Goal: Information Seeking & Learning: Understand process/instructions

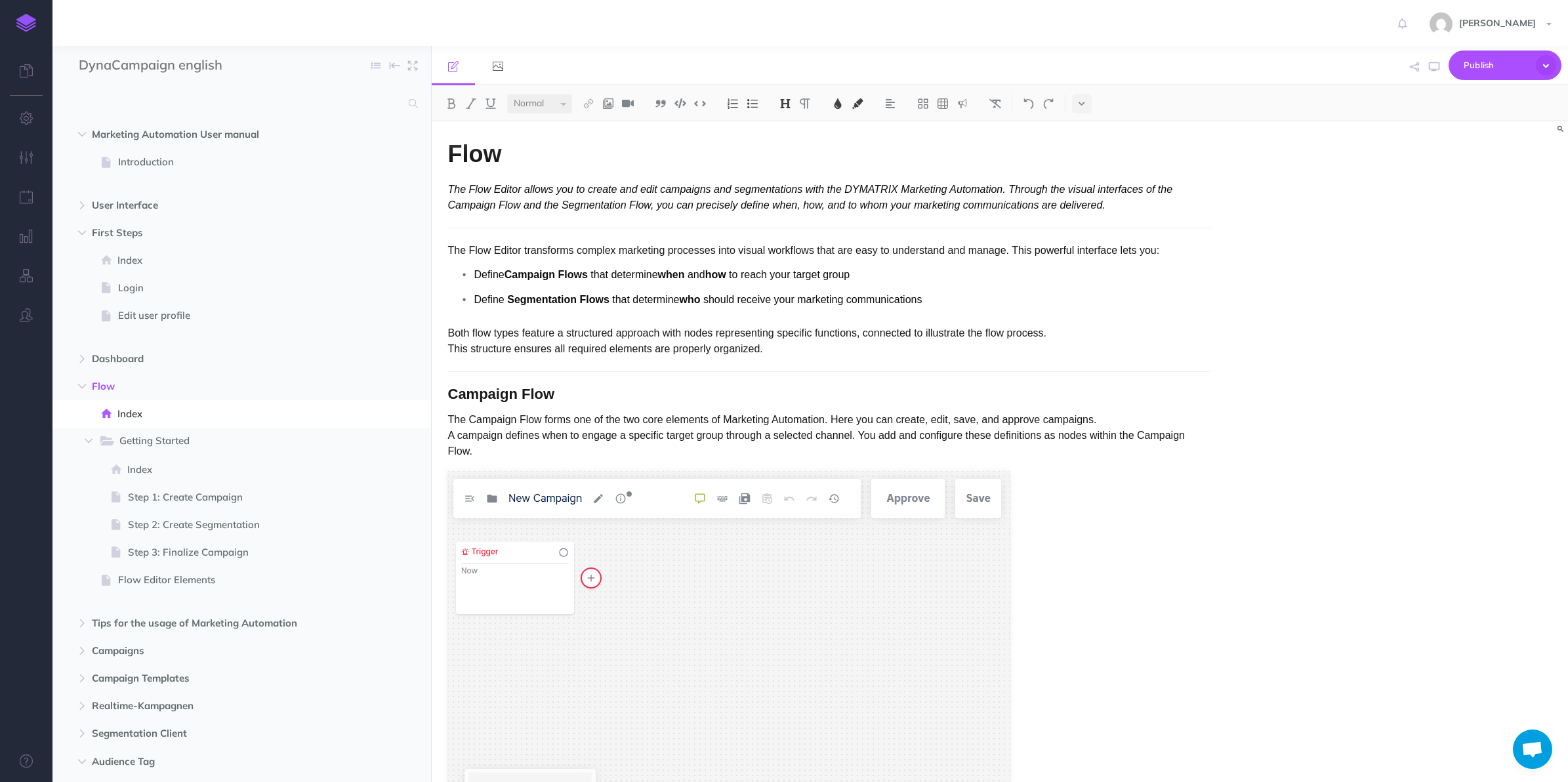
select select "null"
click at [1463, 404] on div "Flow The Flow Editor allows you to create and edit campaigns and segmentations …" at bounding box center [1000, 452] width 1137 height 661
click at [110, 378] on span "Flow" at bounding box center [214, 386] width 244 height 16
click at [133, 416] on span "Index" at bounding box center [235, 414] width 235 height 16
click at [139, 431] on span "Getting Started New folder Add a new folder inside this folder New page Add a n…" at bounding box center [258, 442] width 319 height 28
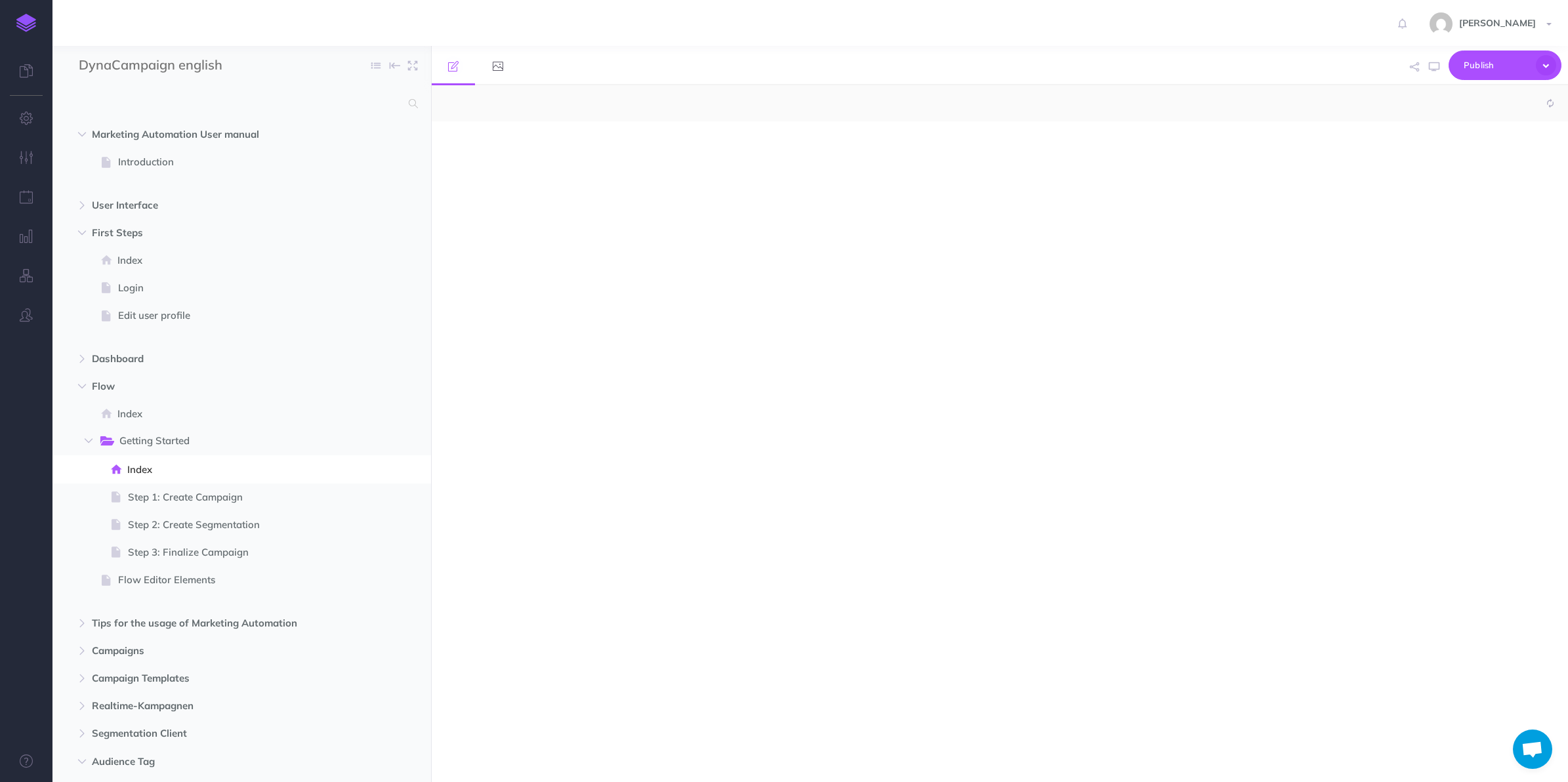
select select "null"
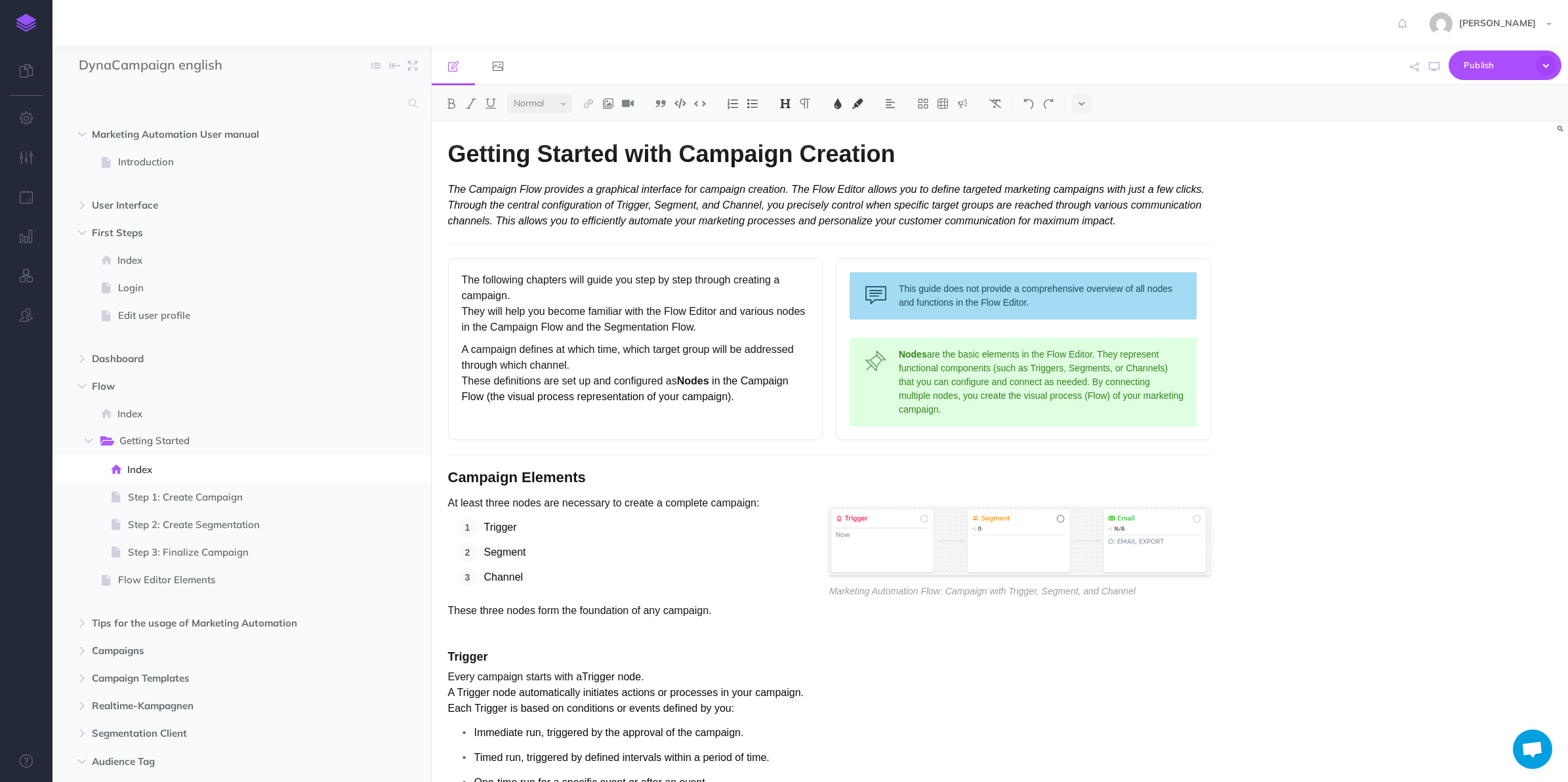
click at [133, 401] on span at bounding box center [241, 414] width 378 height 28
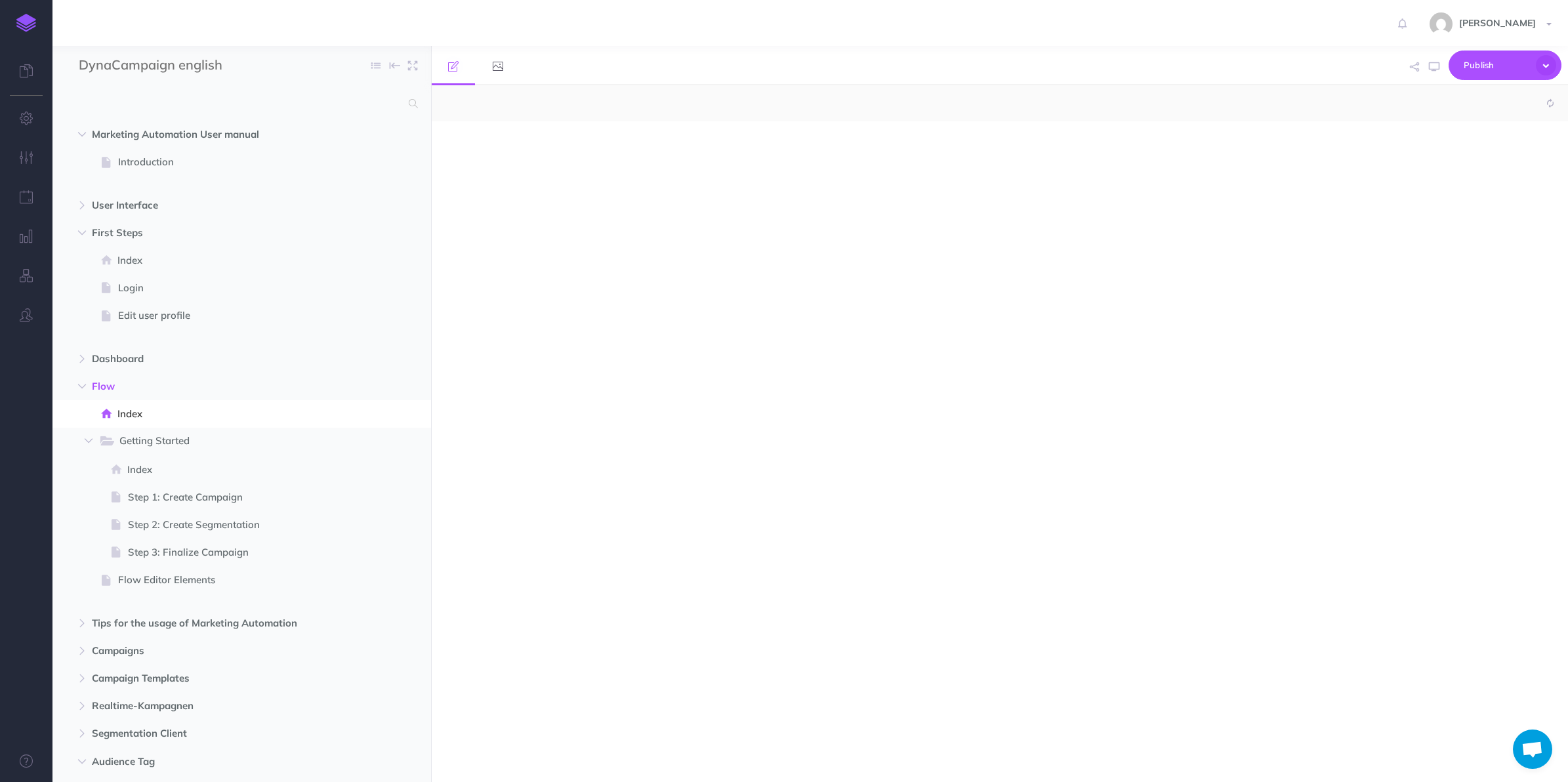
select select "null"
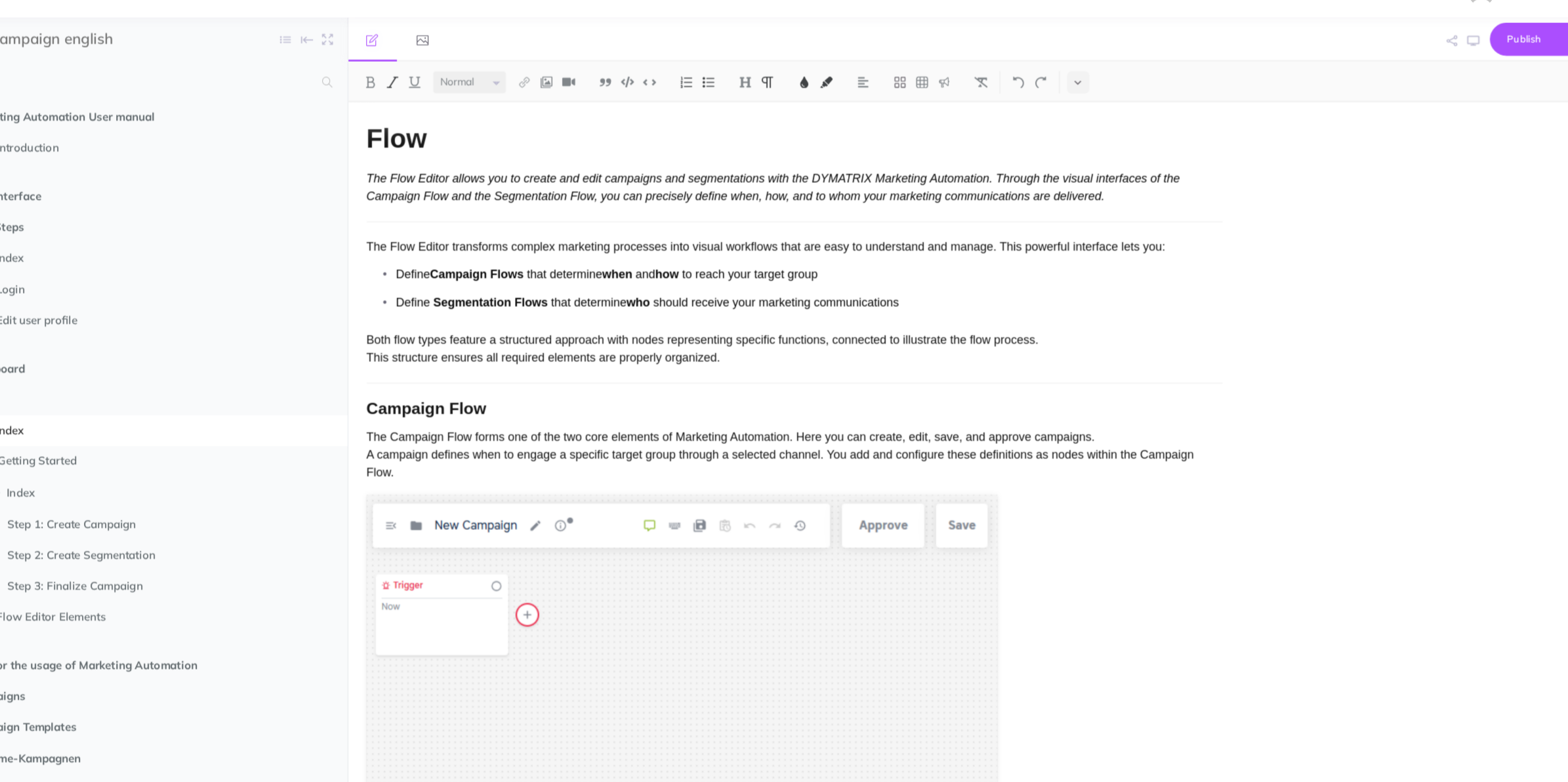
click at [1130, 185] on span "The Flow Editor allows you to create and edit campaigns and segmentations with …" at bounding box center [811, 197] width 727 height 27
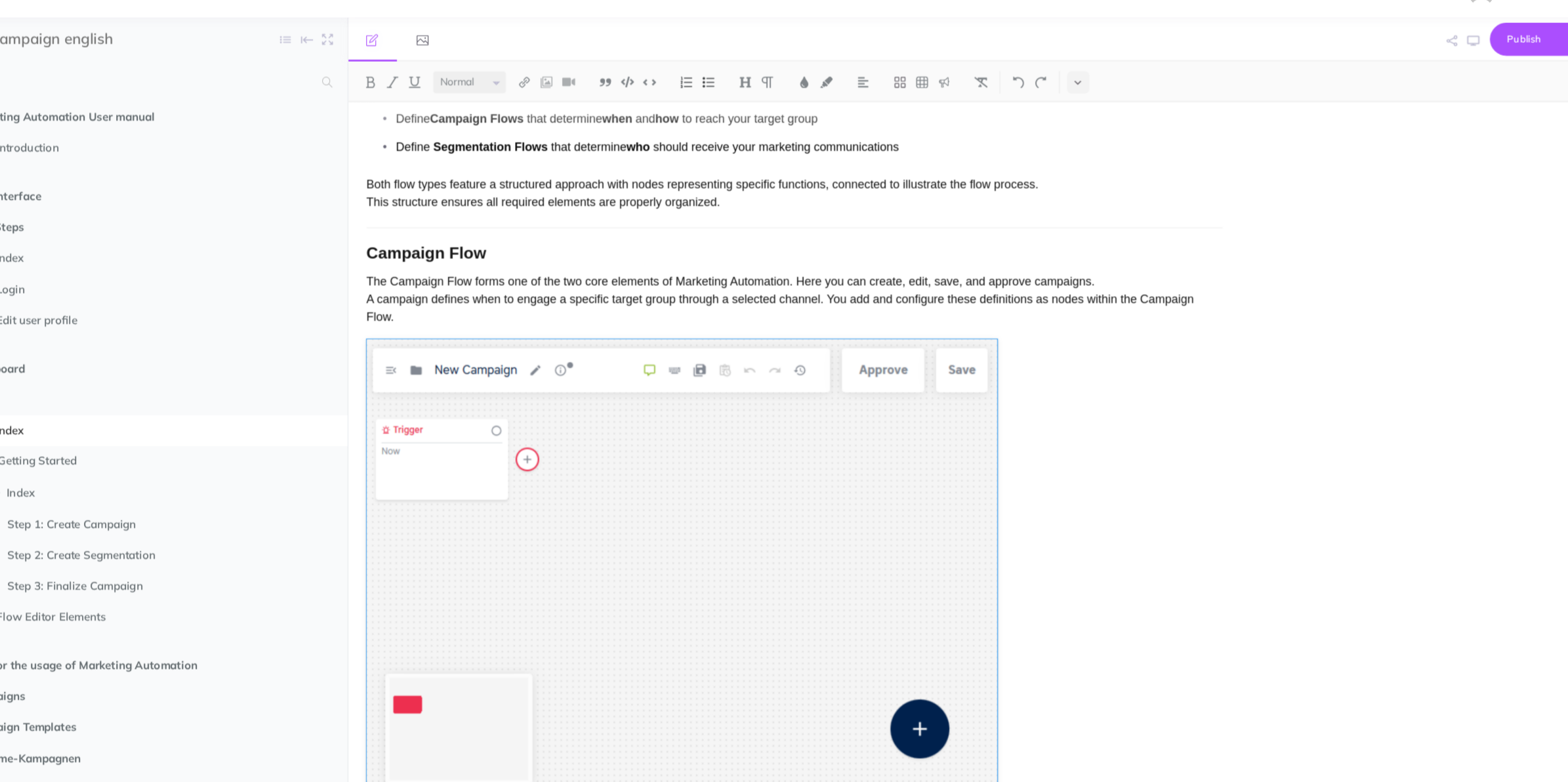
scroll to position [178, 0]
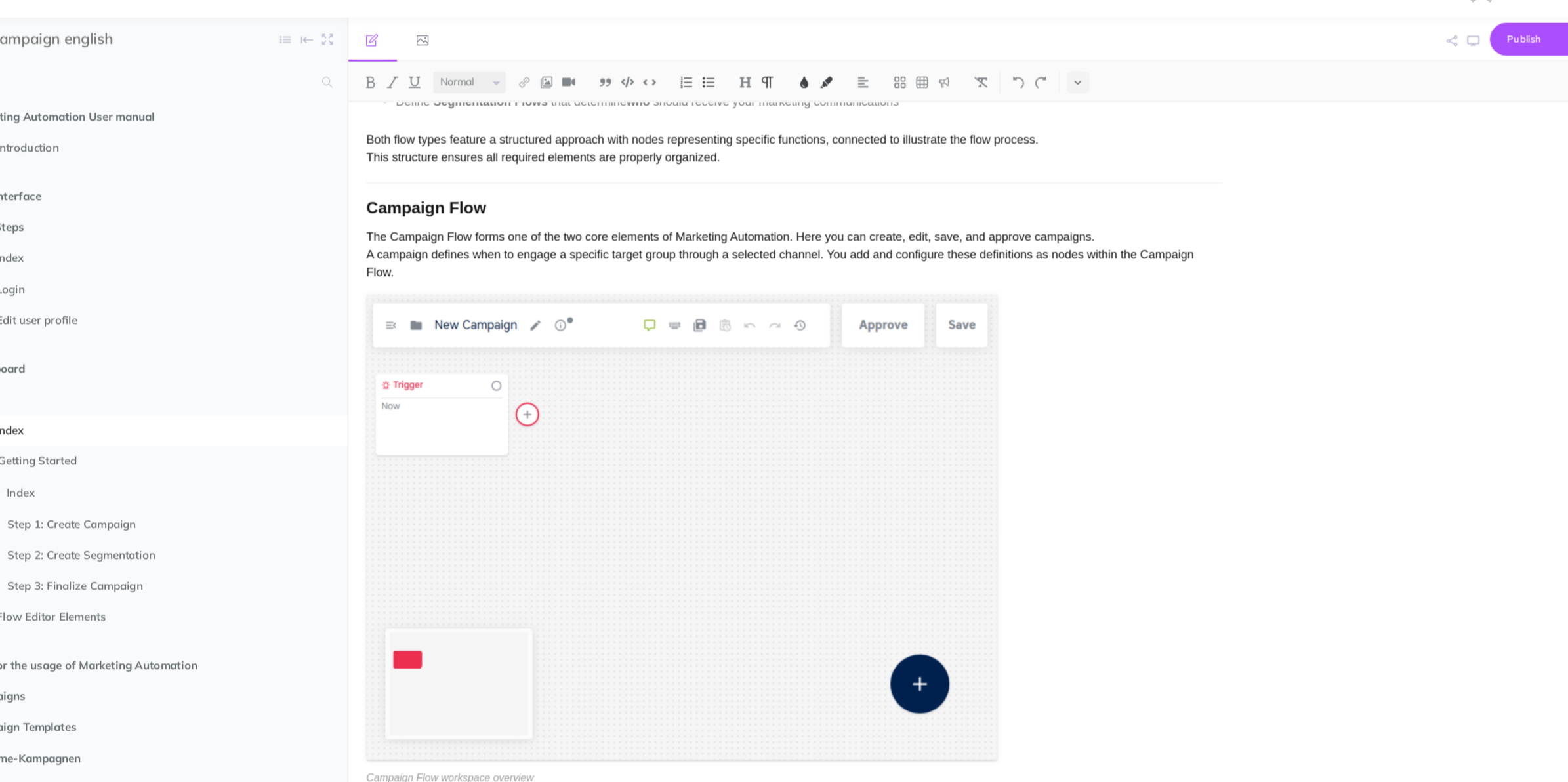
click at [1105, 253] on span "The Campaign Flow forms one of the two core elements of Marketing Automation. H…" at bounding box center [818, 256] width 740 height 43
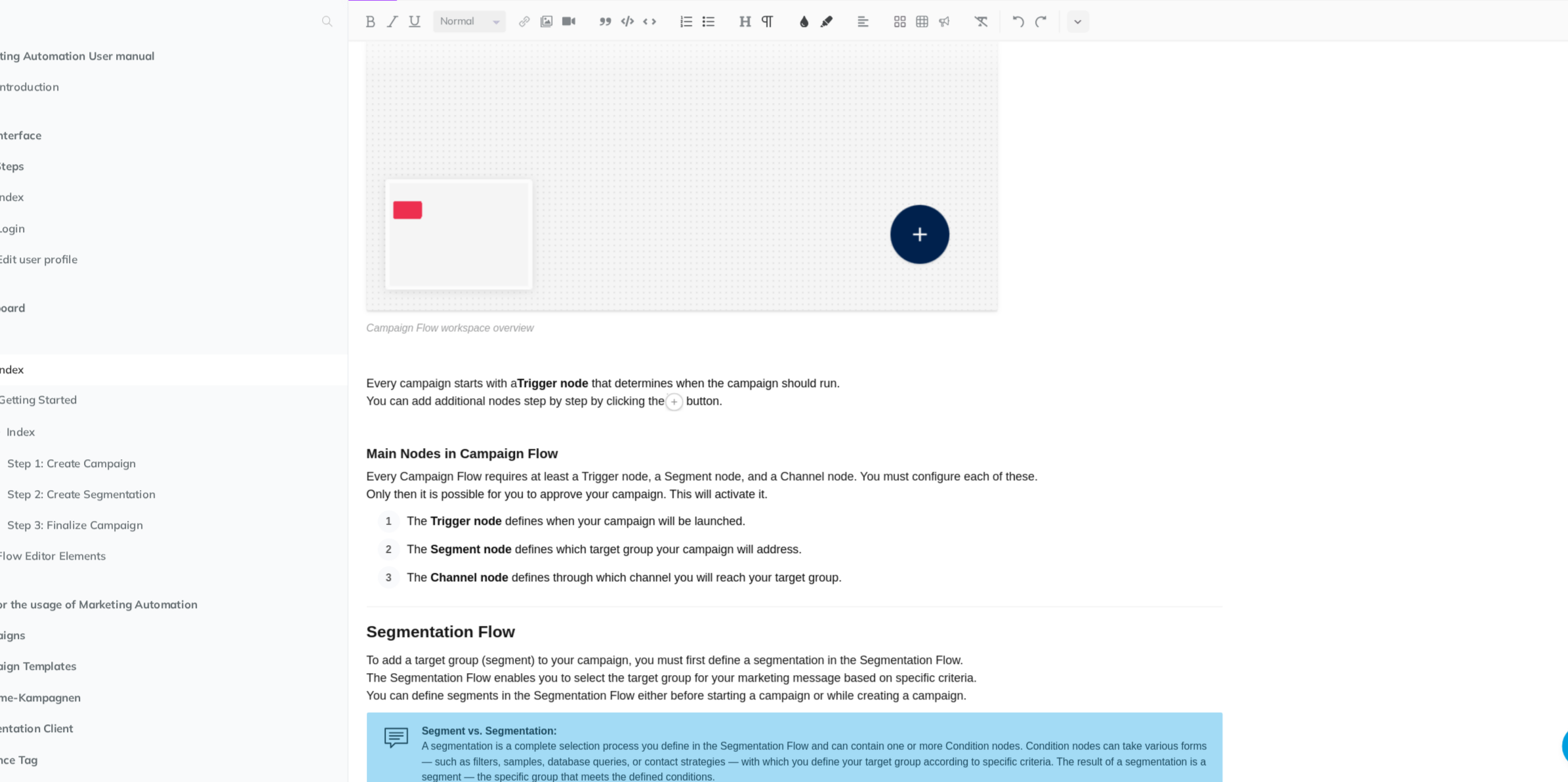
scroll to position [570, 0]
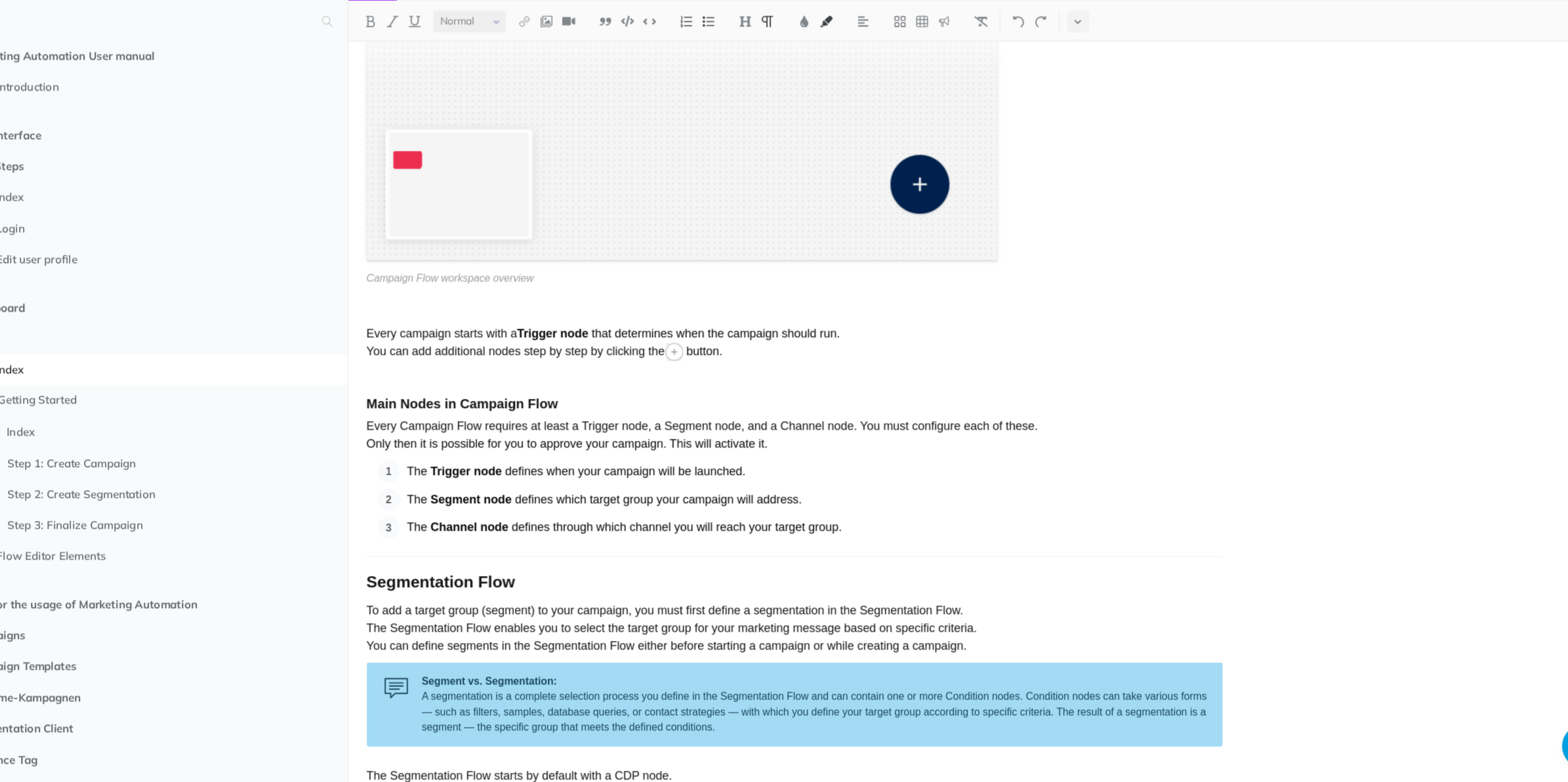
click at [1105, 307] on figure "Campaign Flow workspace overview" at bounding box center [829, 125] width 763 height 446
click at [1418, 623] on div "Flow The Flow Editor allows you to create and edit campaigns and segmentations …" at bounding box center [1000, 452] width 1137 height 661
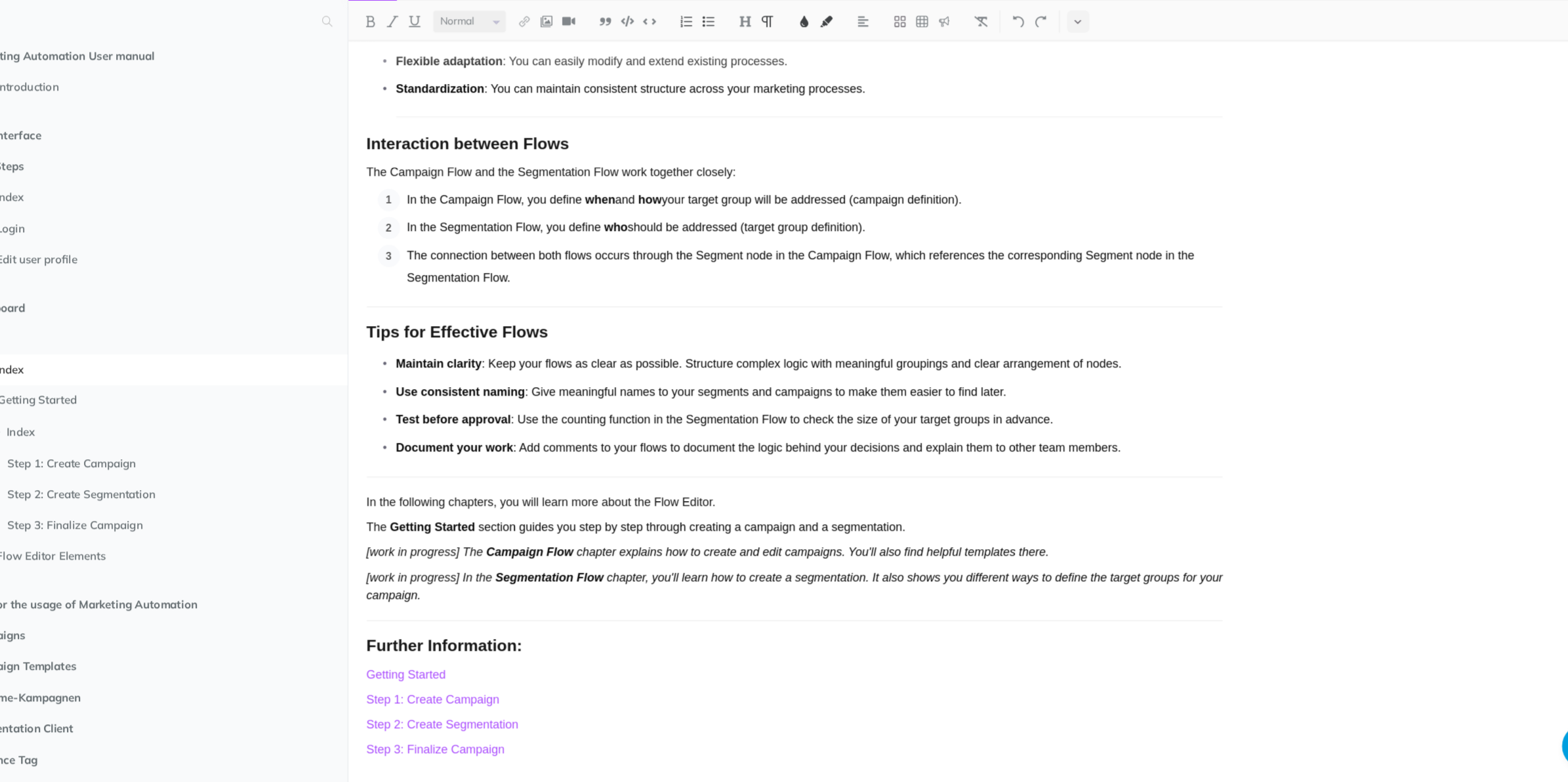
scroll to position [2150, 0]
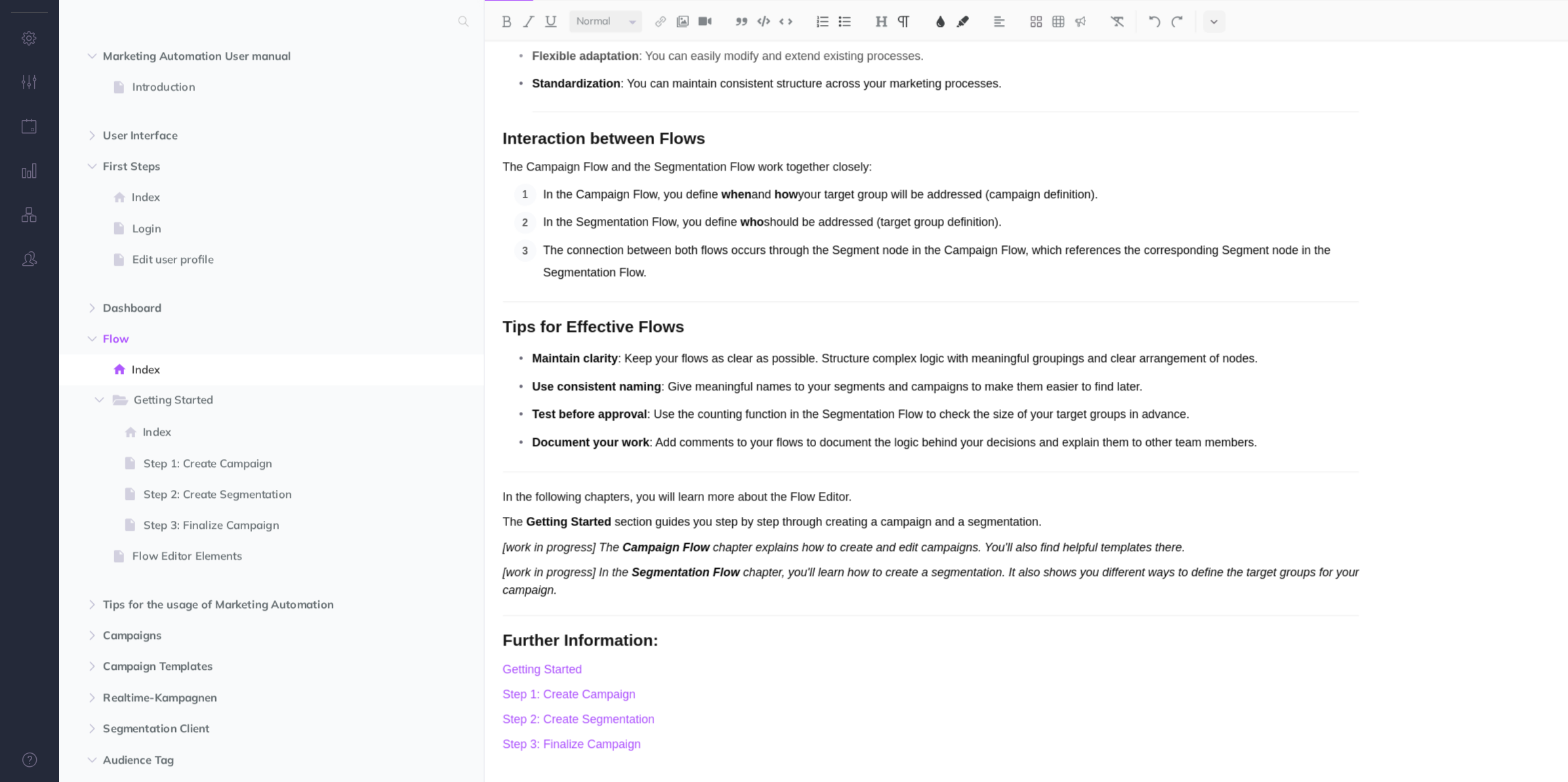
click at [121, 444] on span "Getting Started" at bounding box center [226, 442] width 213 height 17
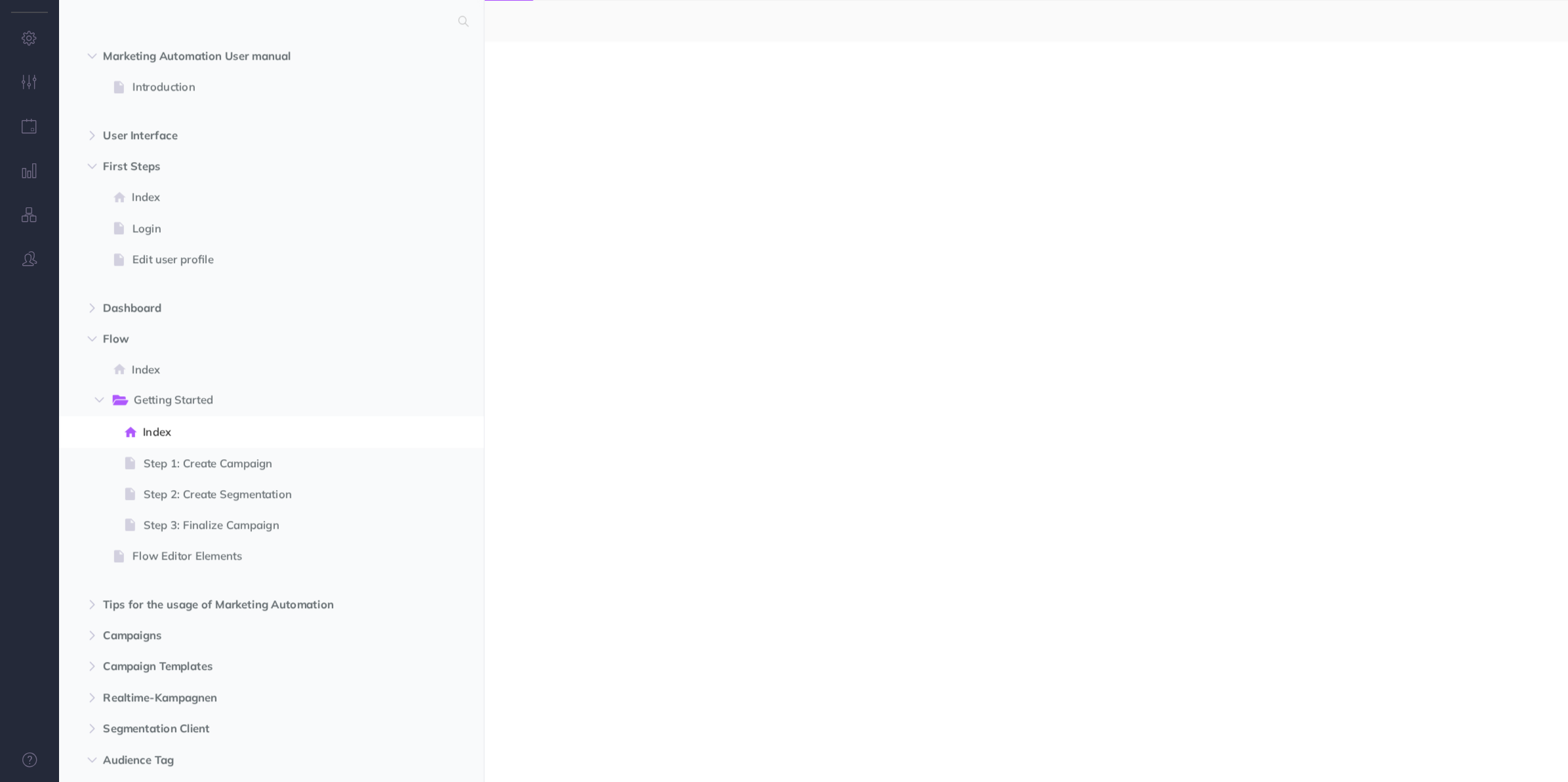
select select "null"
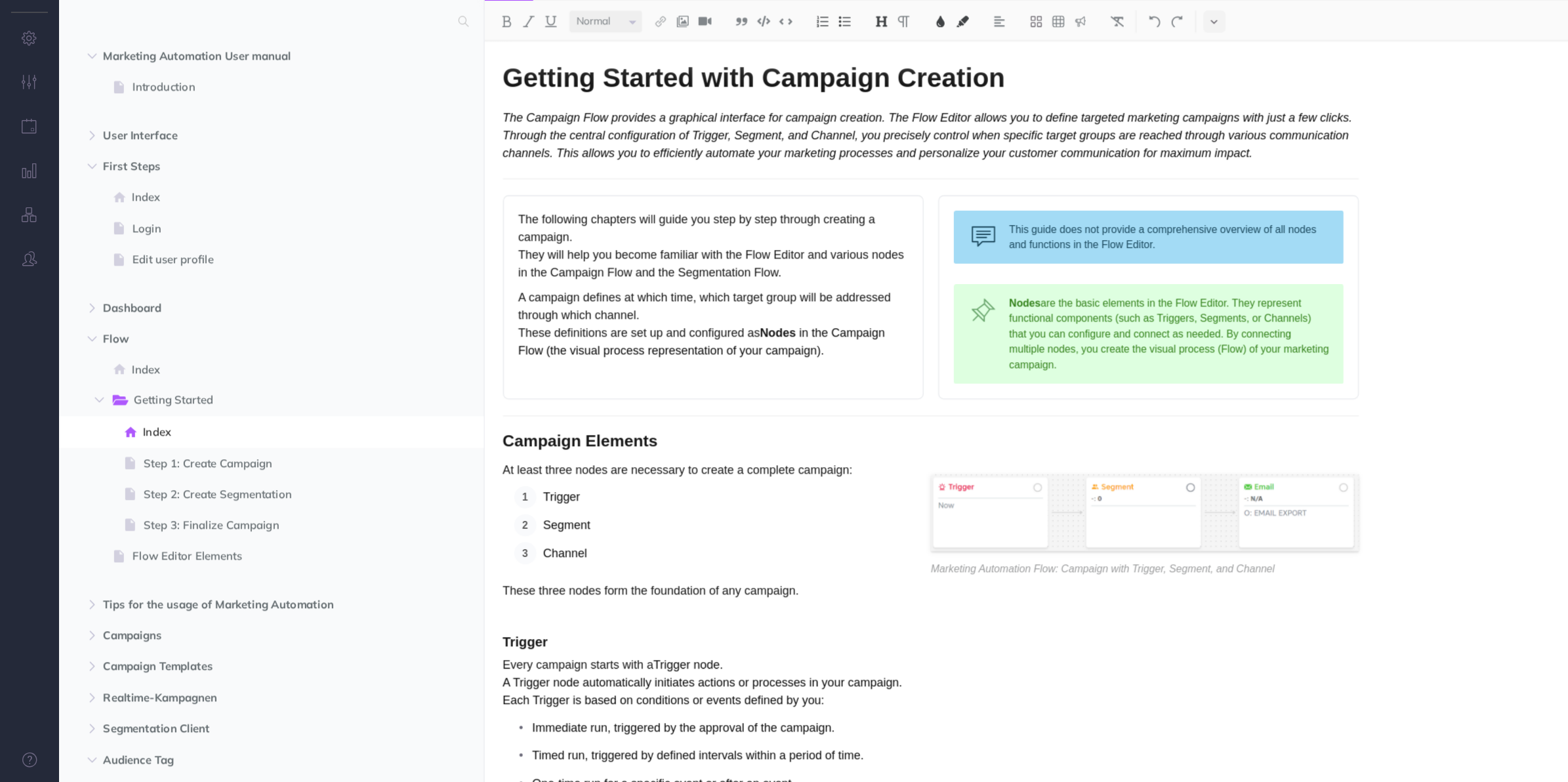
click at [1295, 334] on div "Getting Started with Campaign Creation The Campaign Flow provides a graphical i…" at bounding box center [1000, 452] width 1137 height 661
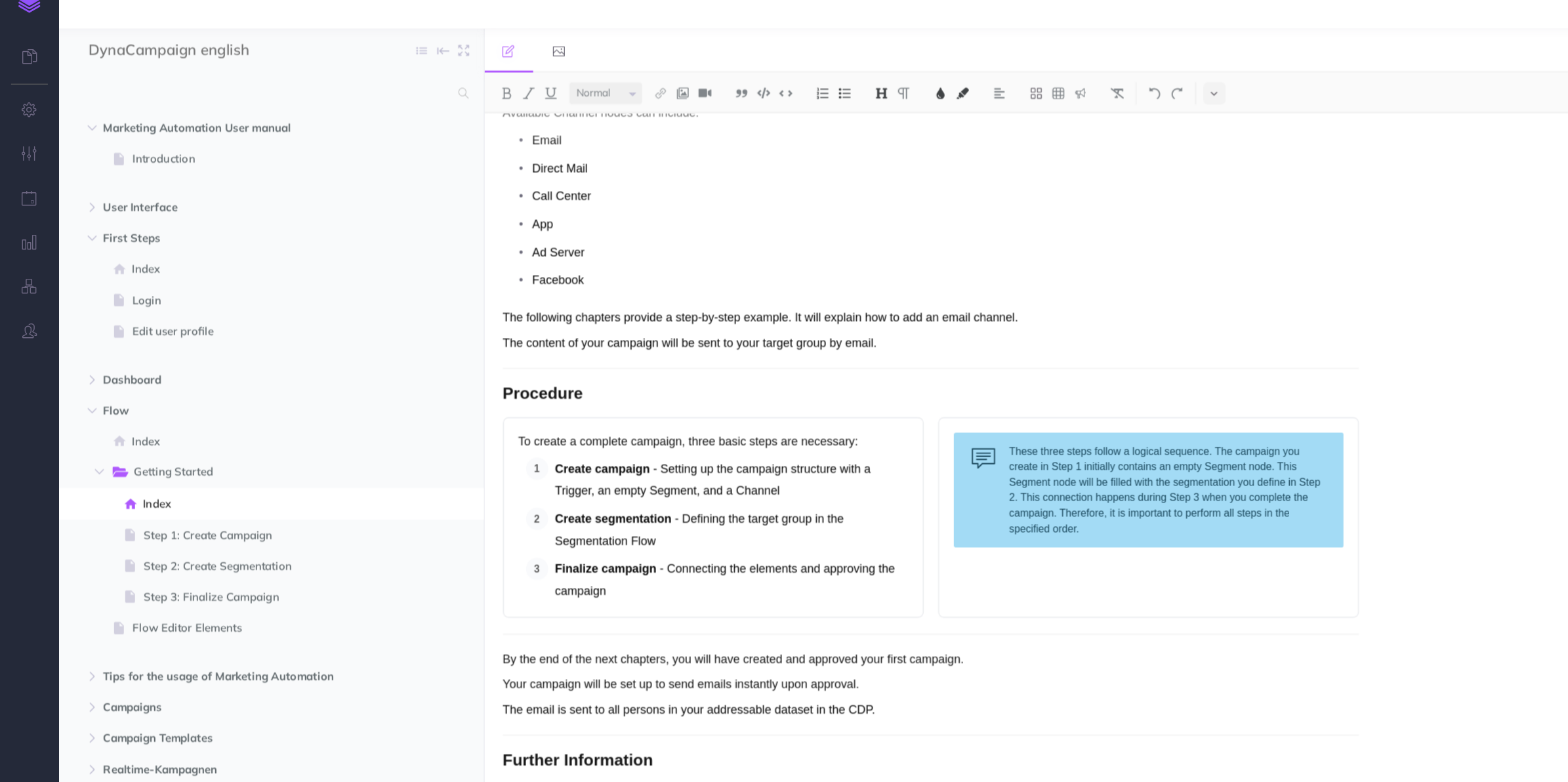
scroll to position [1298, 0]
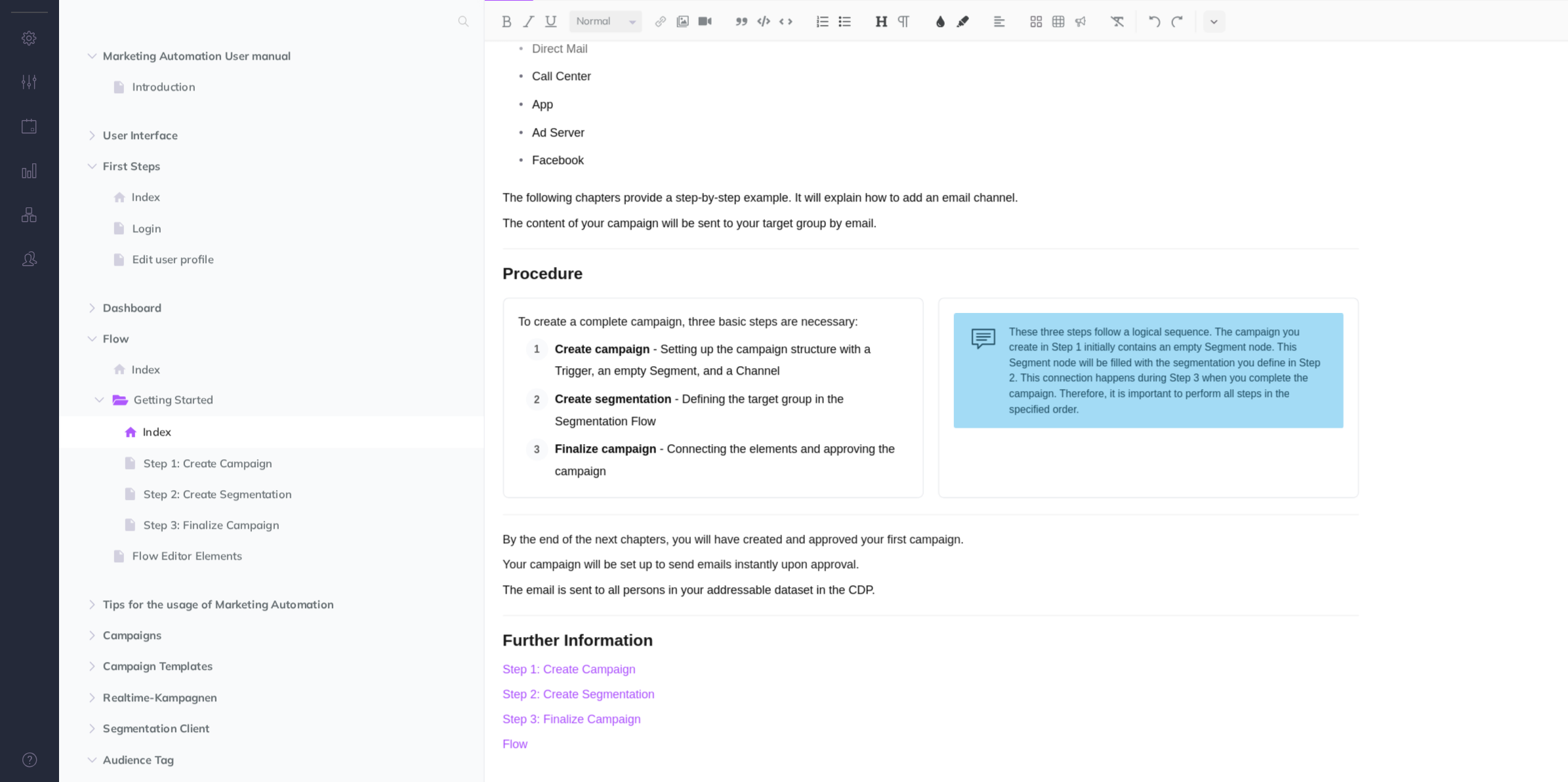
click at [196, 498] on span "Step 1: Create Campaign" at bounding box center [240, 497] width 224 height 16
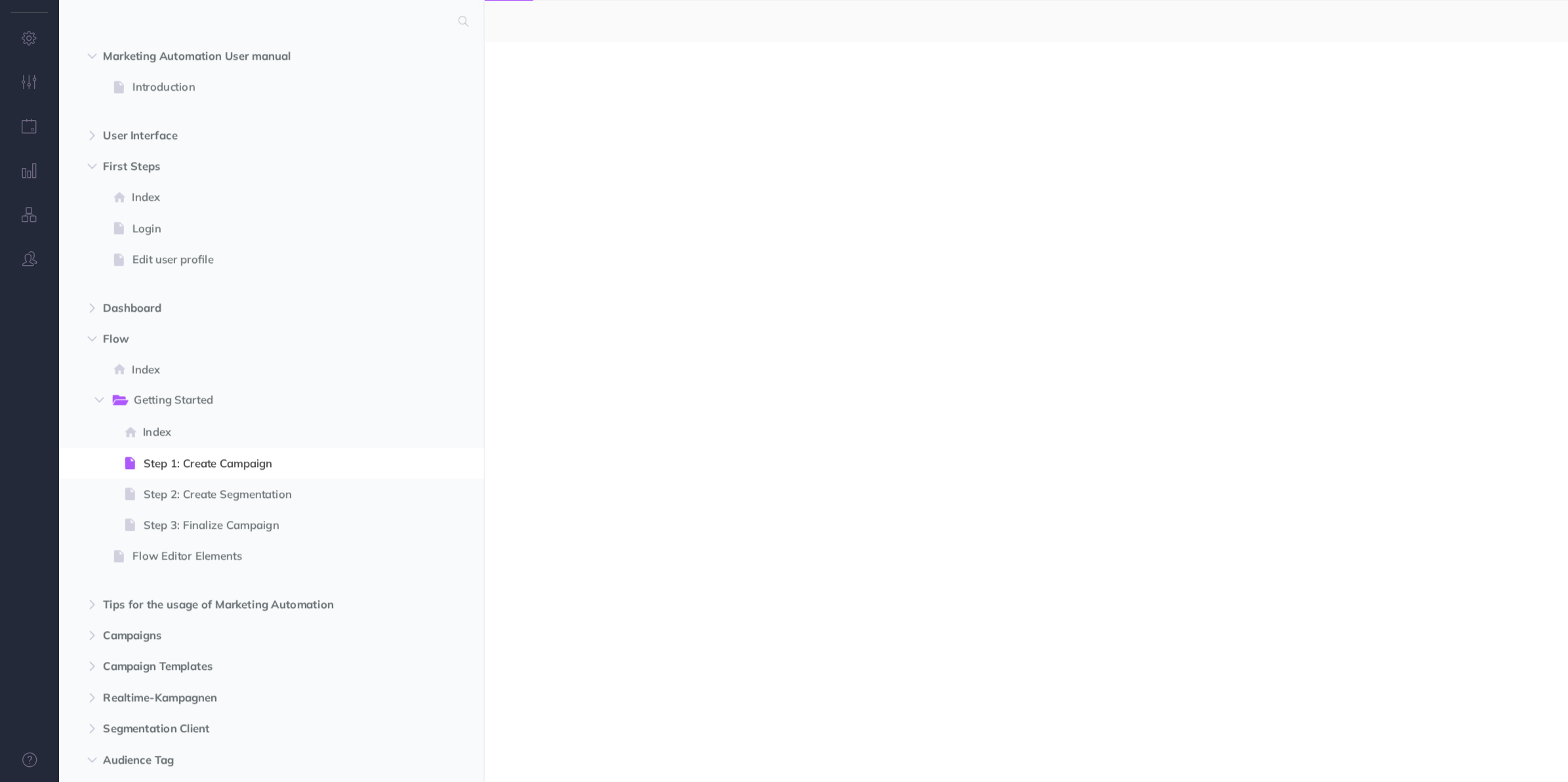
select select "null"
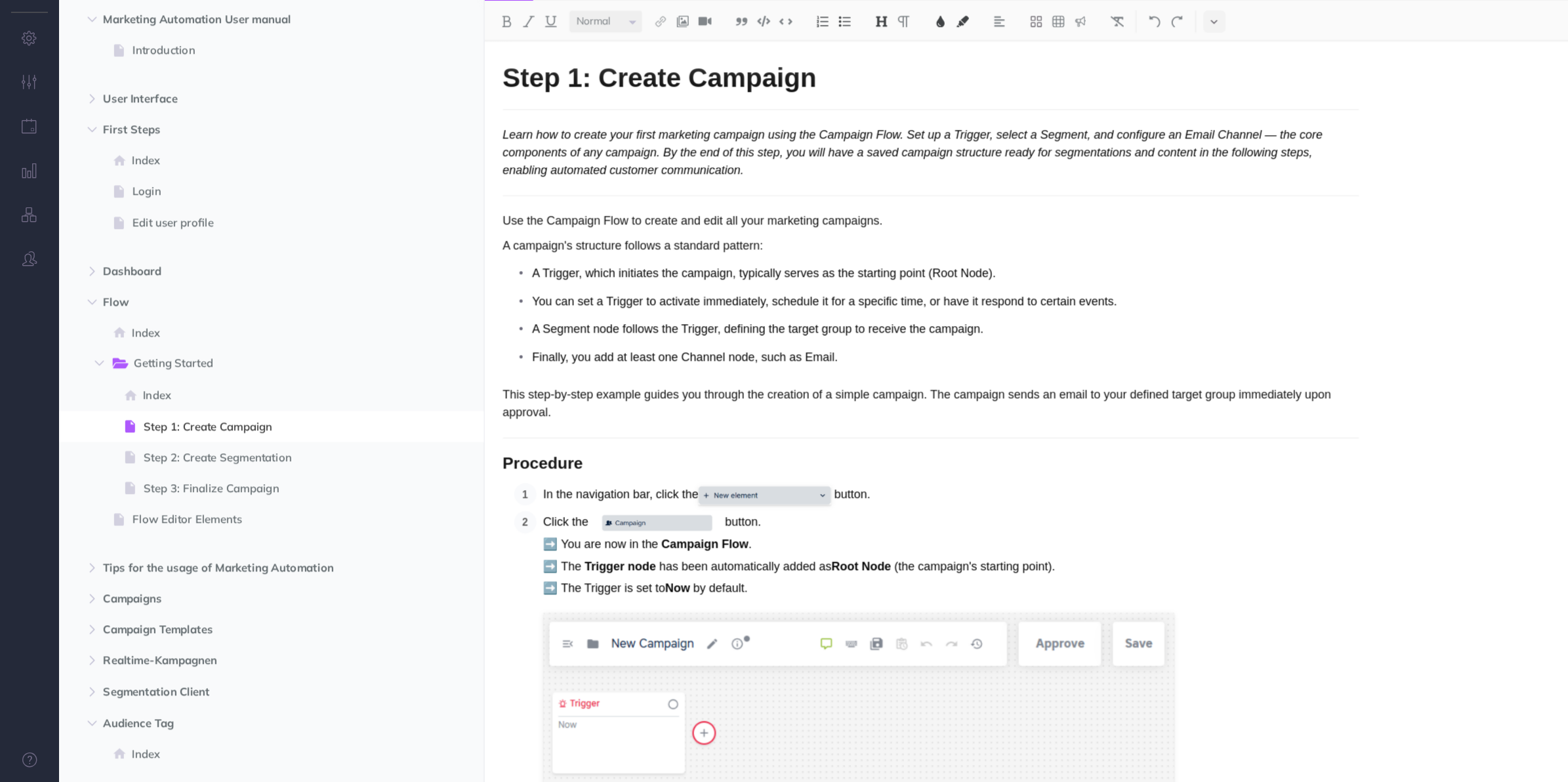
scroll to position [66, 0]
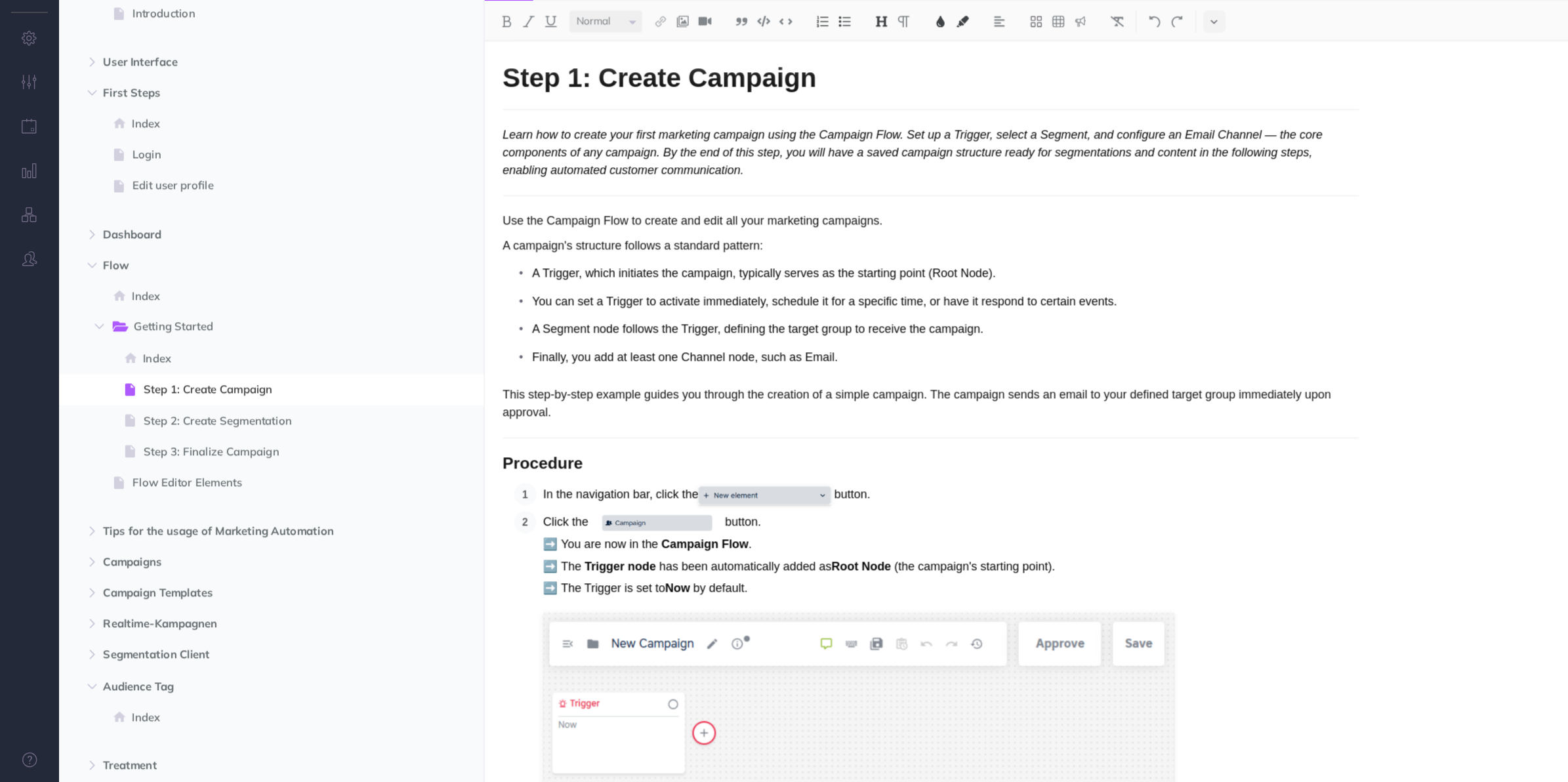
click at [1032, 404] on p "Finally, you add at least one Channel node, such as Email." at bounding box center [843, 403] width 737 height 20
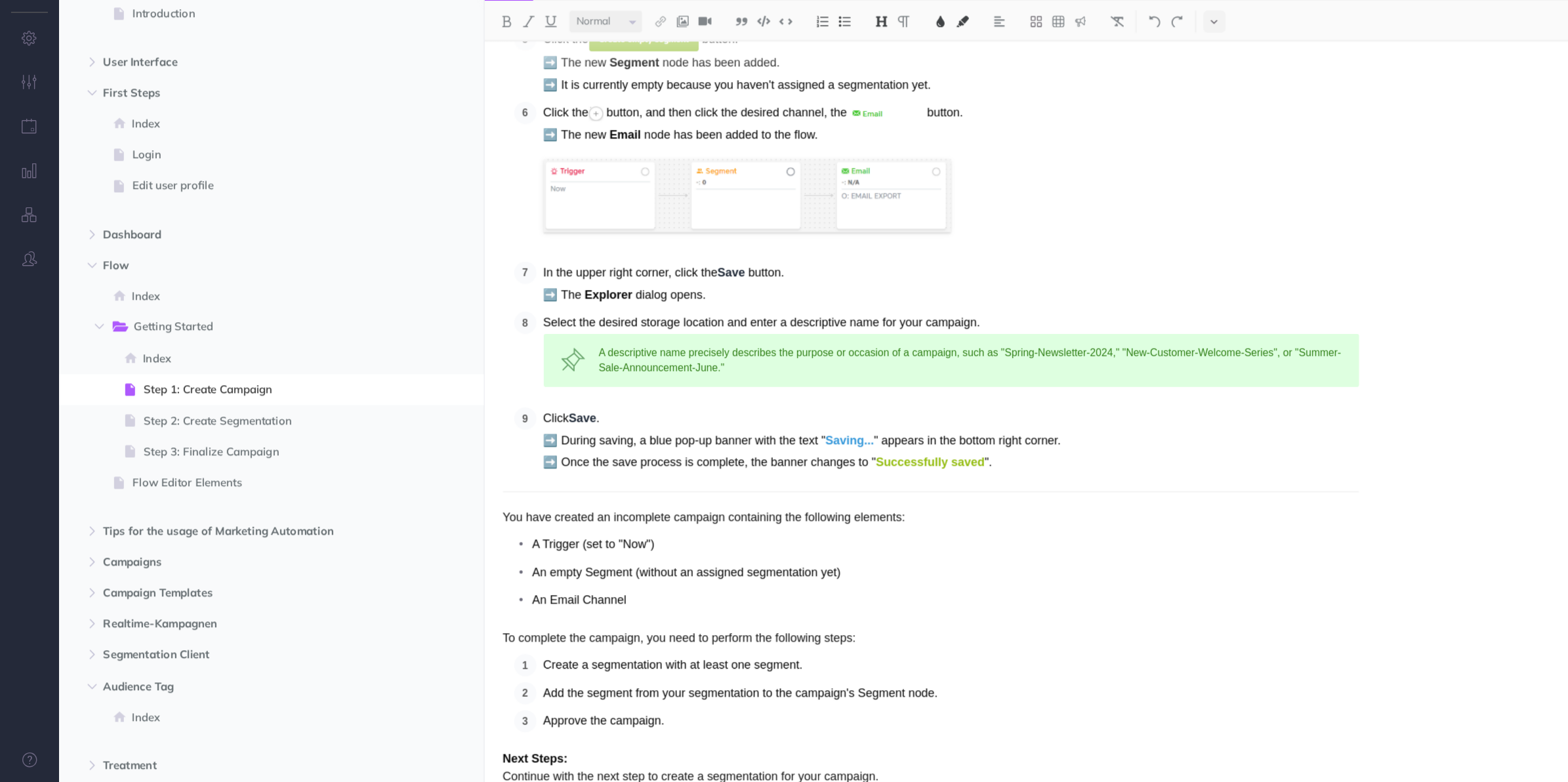
scroll to position [1162, 0]
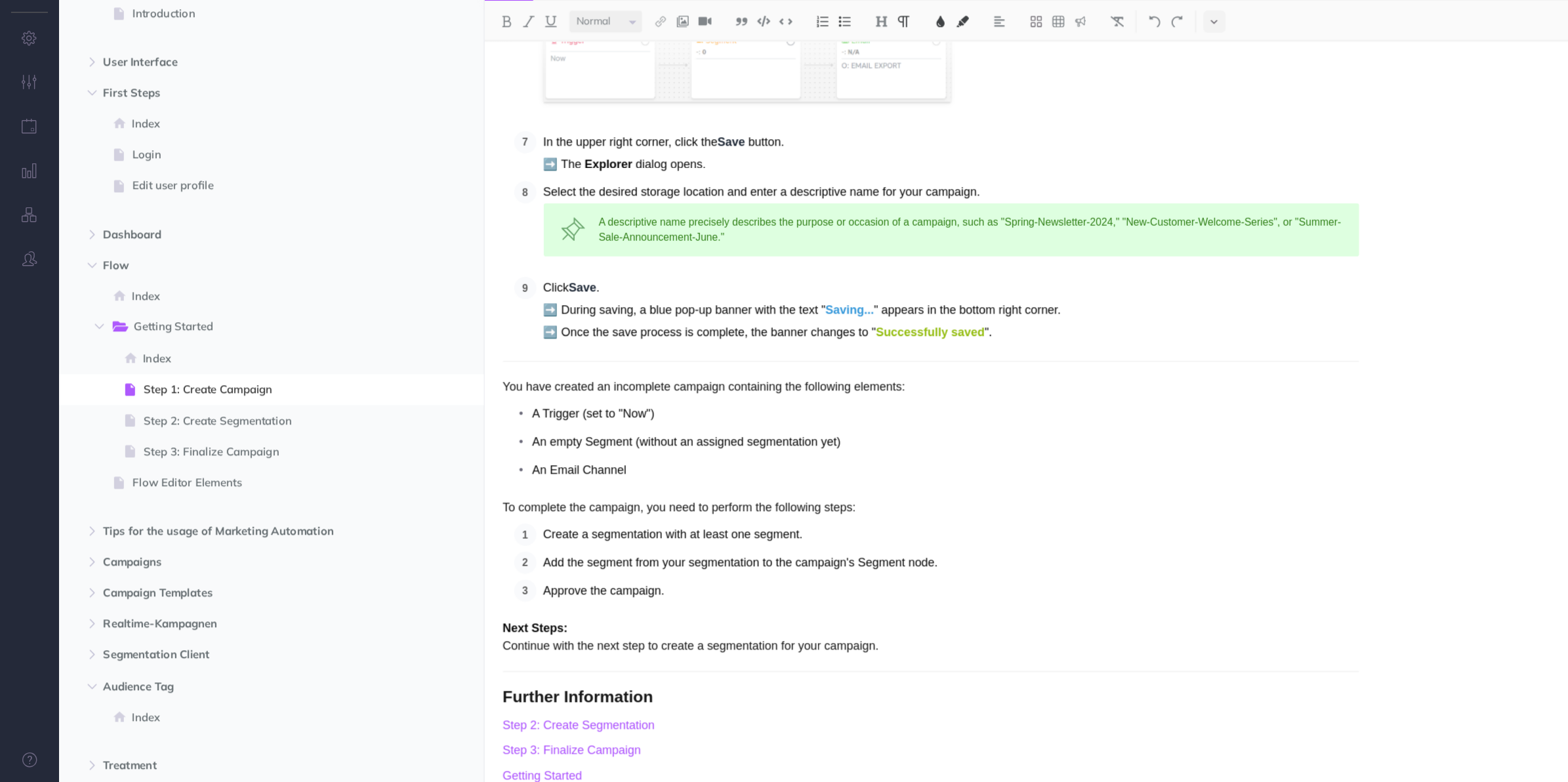
click at [233, 457] on span "Step 2: Create Segmentation" at bounding box center [240, 459] width 224 height 16
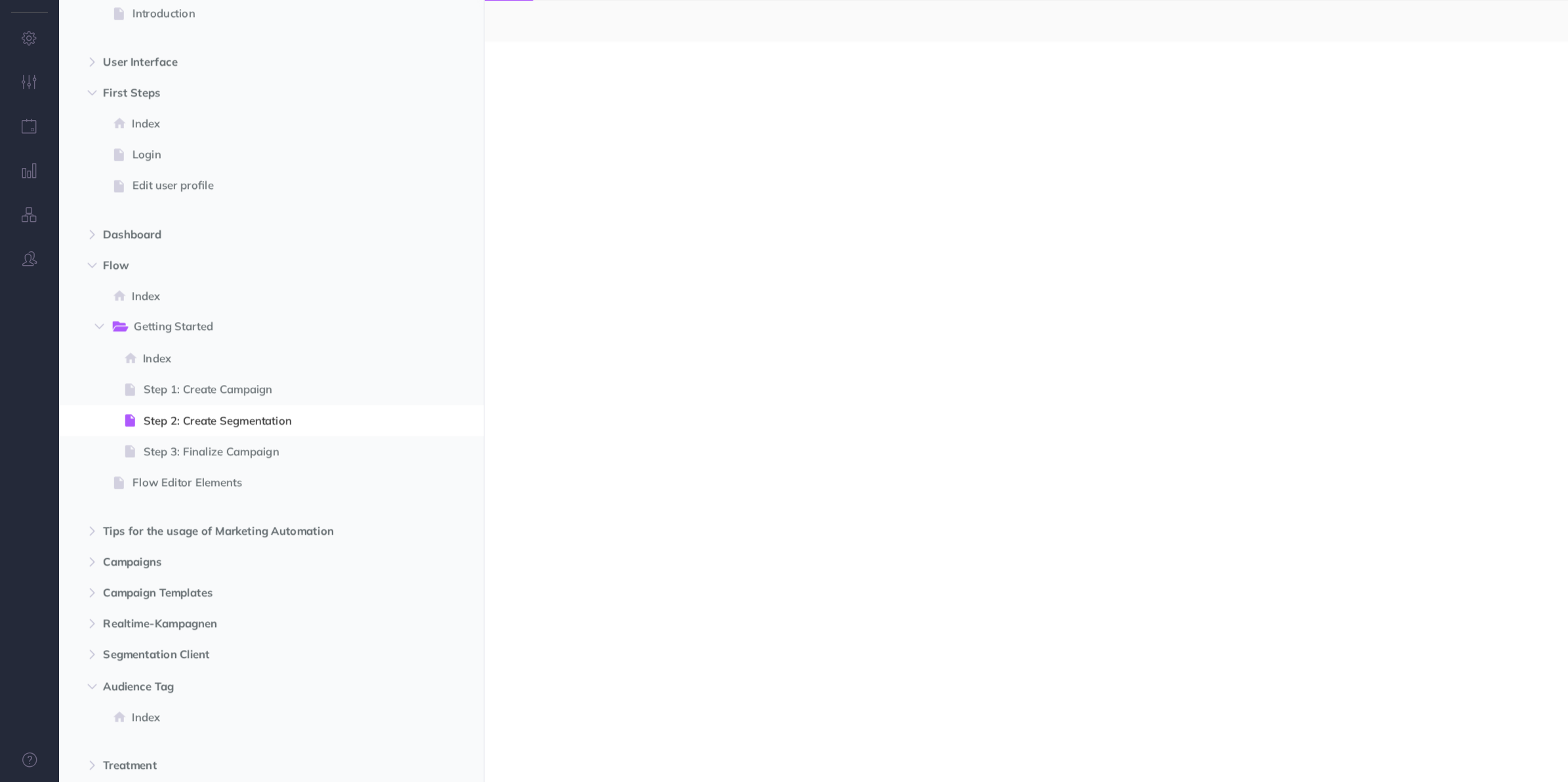
select select "null"
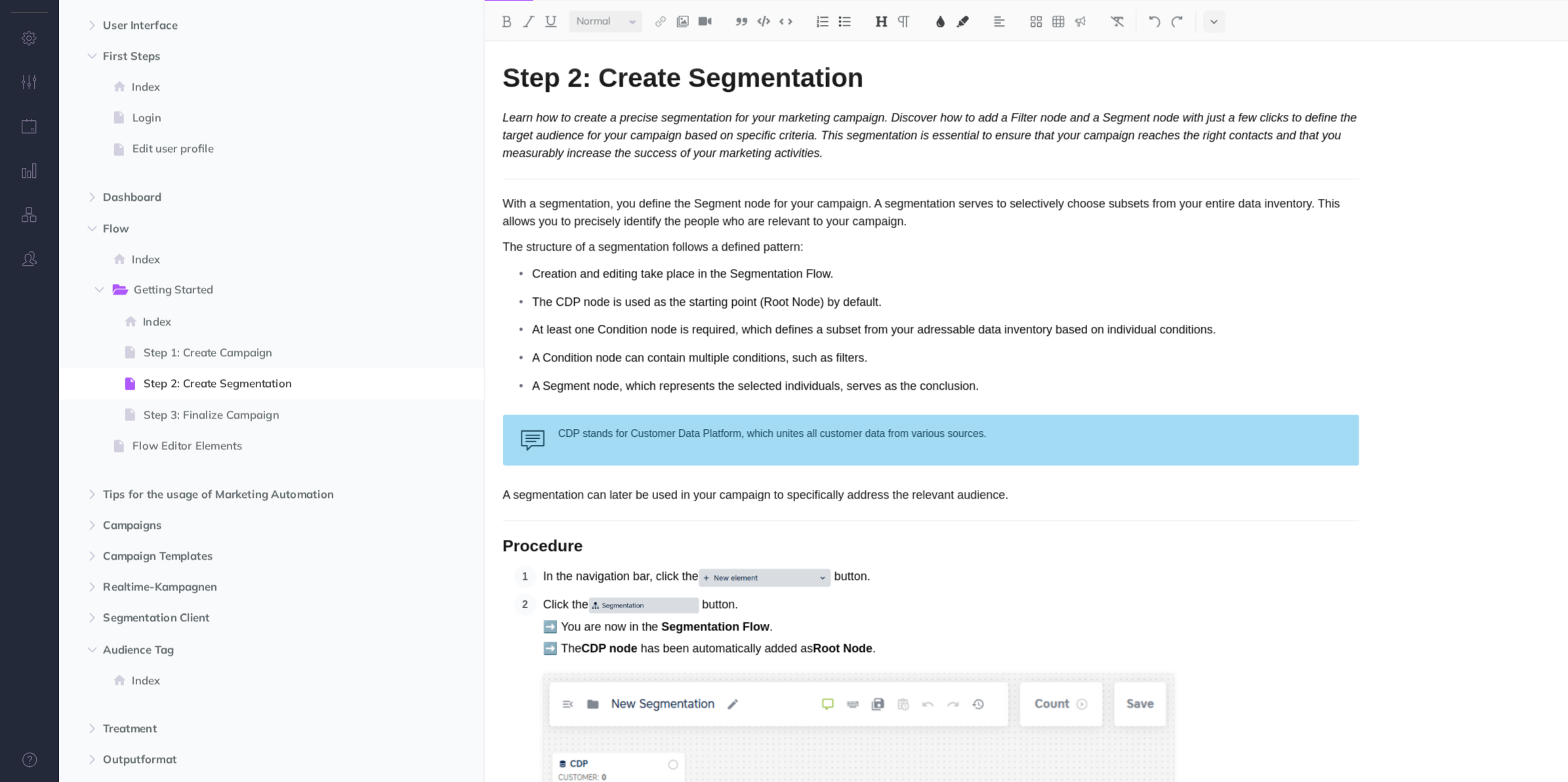
scroll to position [132, 0]
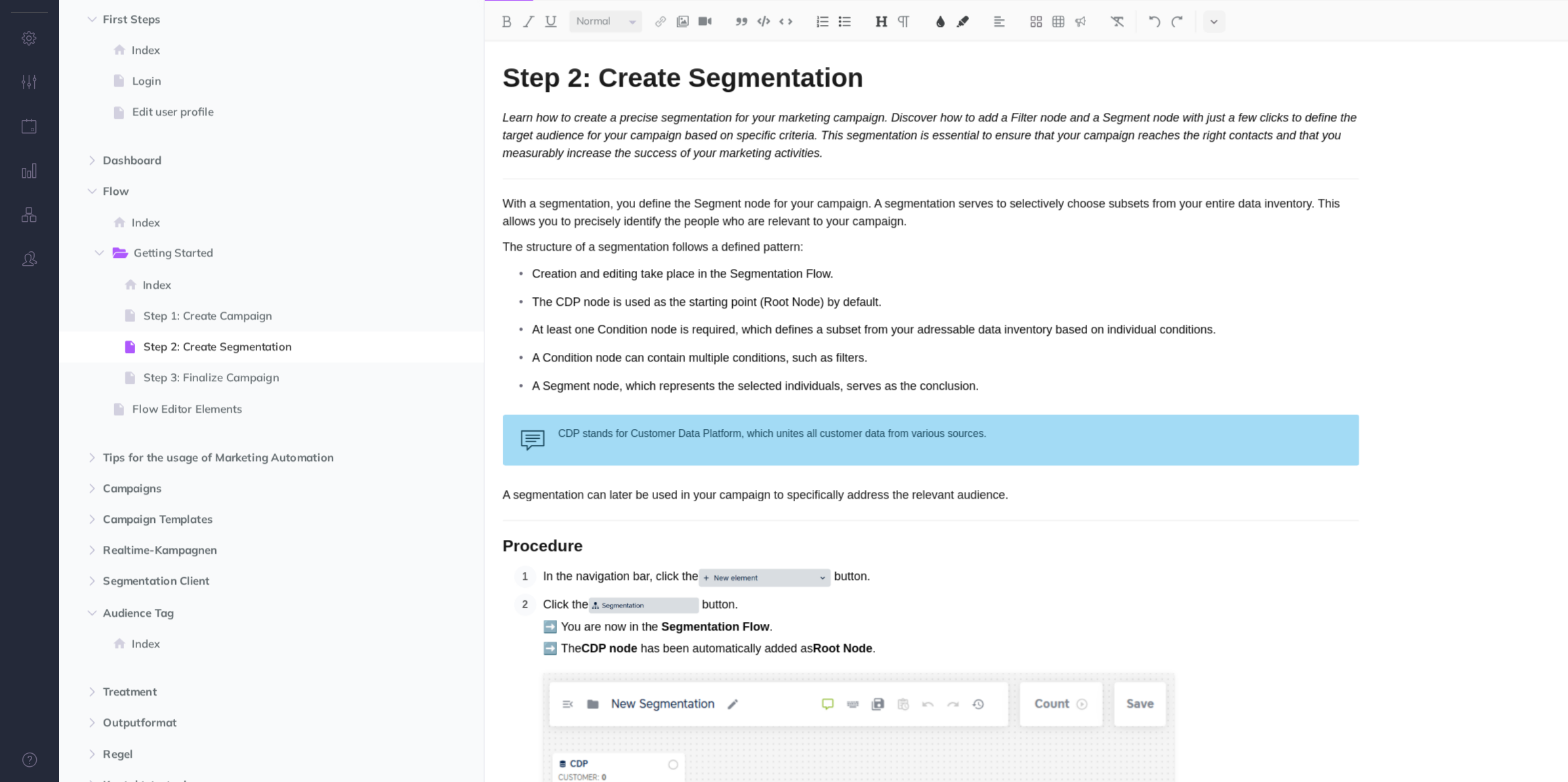
click at [1377, 255] on div "Step 2: Create Segmentation Learn how to create a precise segmentation for your…" at bounding box center [1000, 452] width 1137 height 661
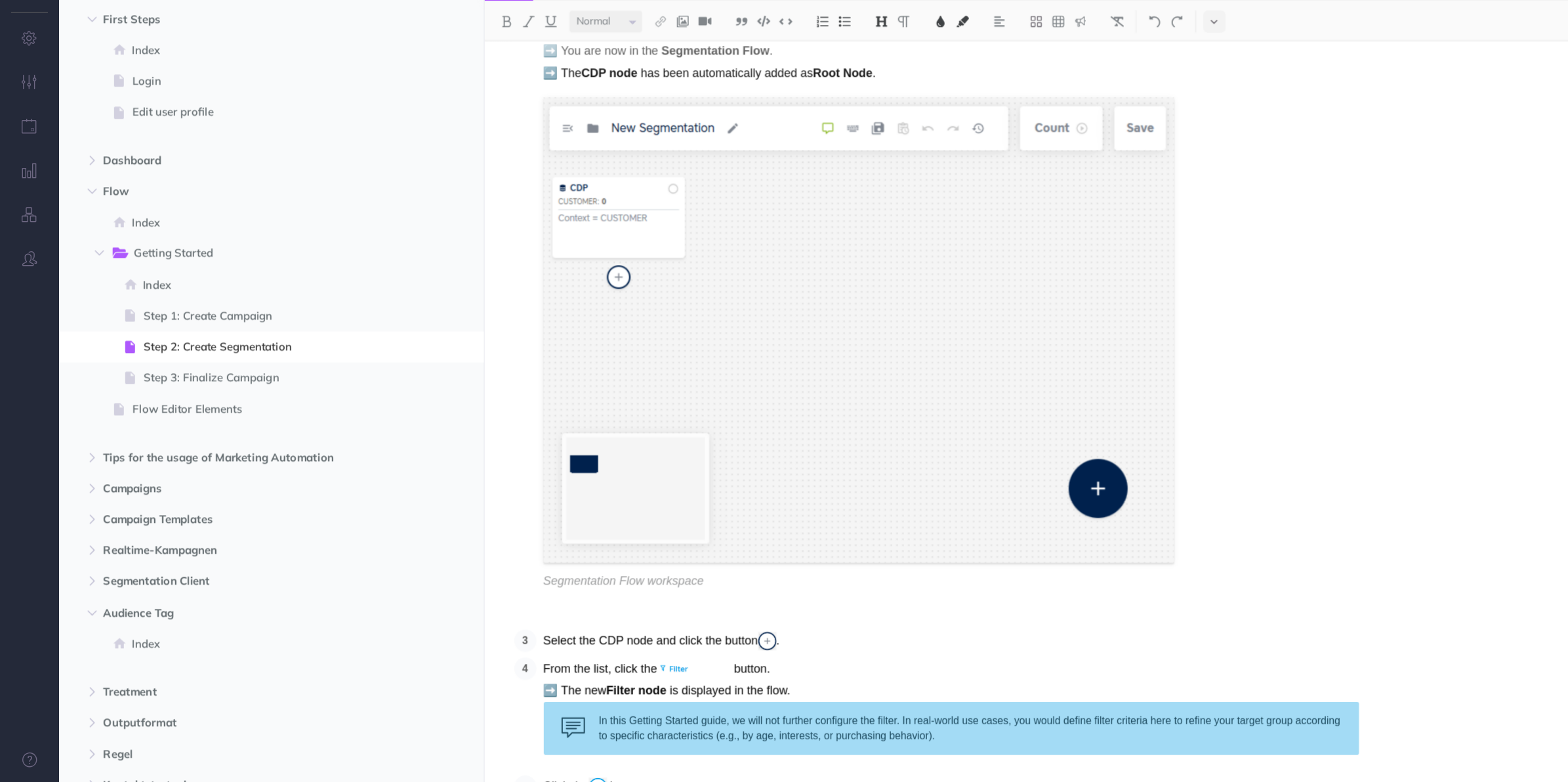
scroll to position [453, 0]
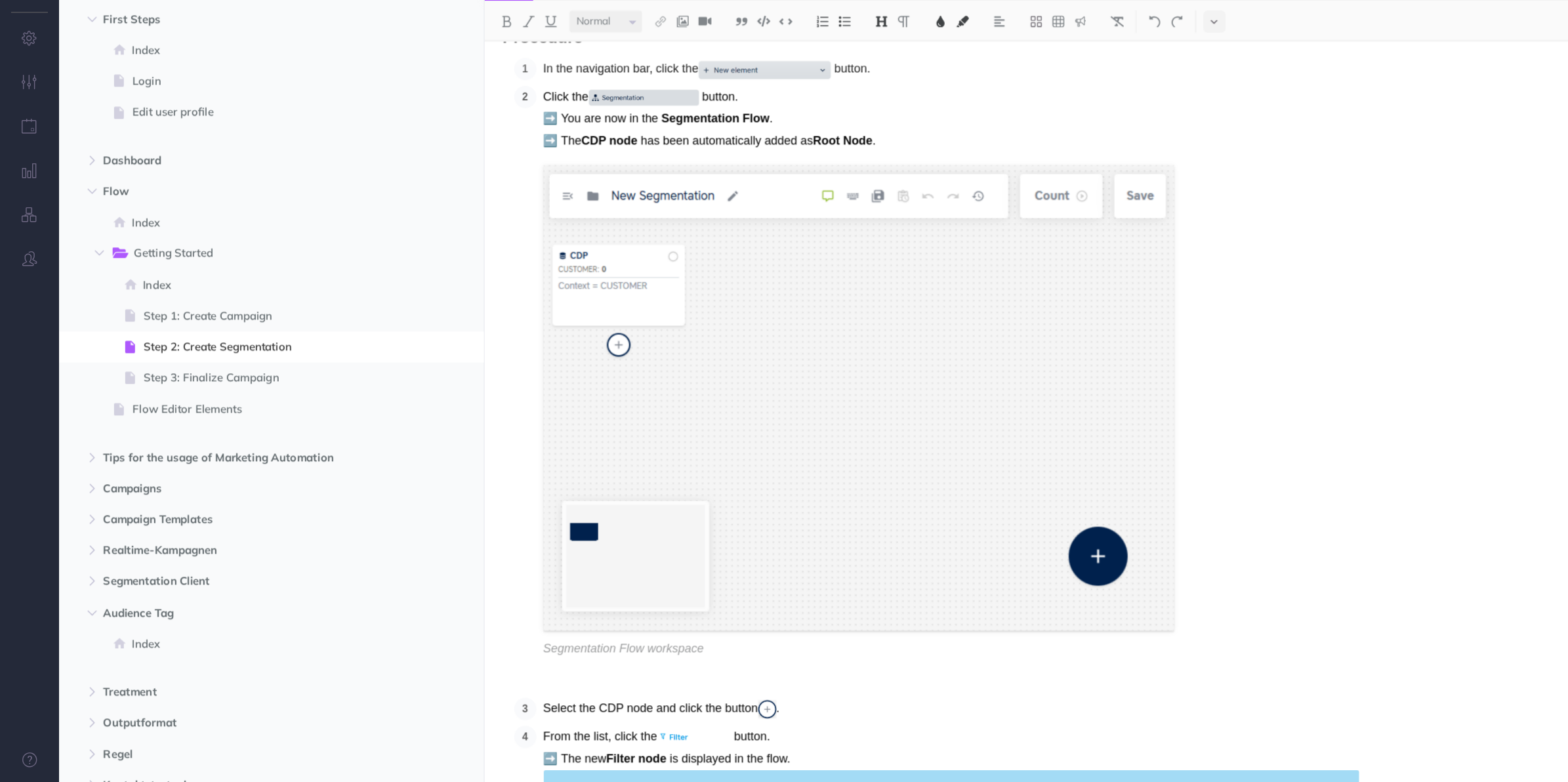
click at [233, 418] on span "Step 3: Finalize Campaign" at bounding box center [240, 421] width 224 height 16
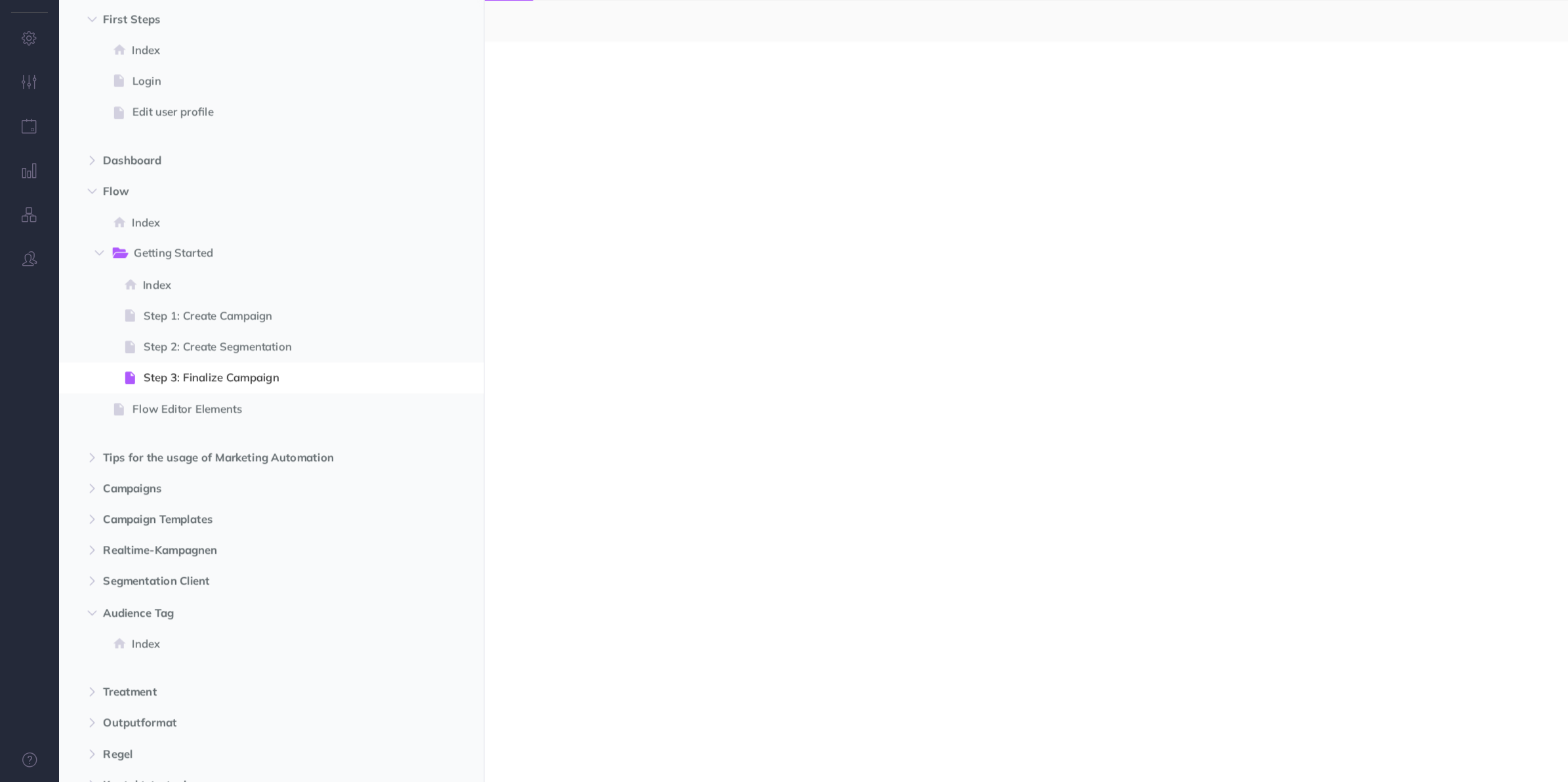
select select "null"
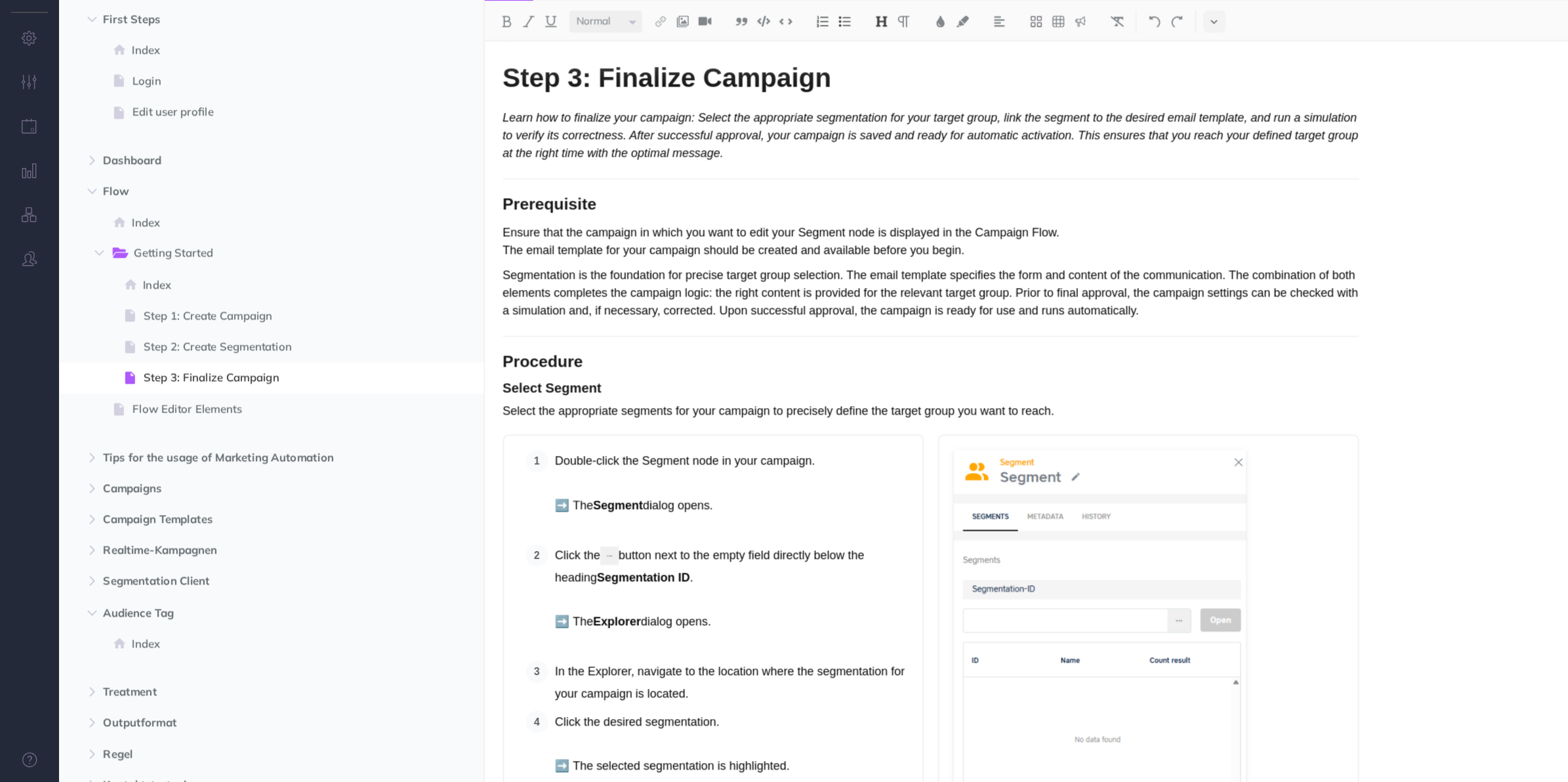
click at [1279, 320] on div "Step 3: Finalize Campaign Learn how to finalize your campaign: Select the appro…" at bounding box center [1000, 452] width 1137 height 661
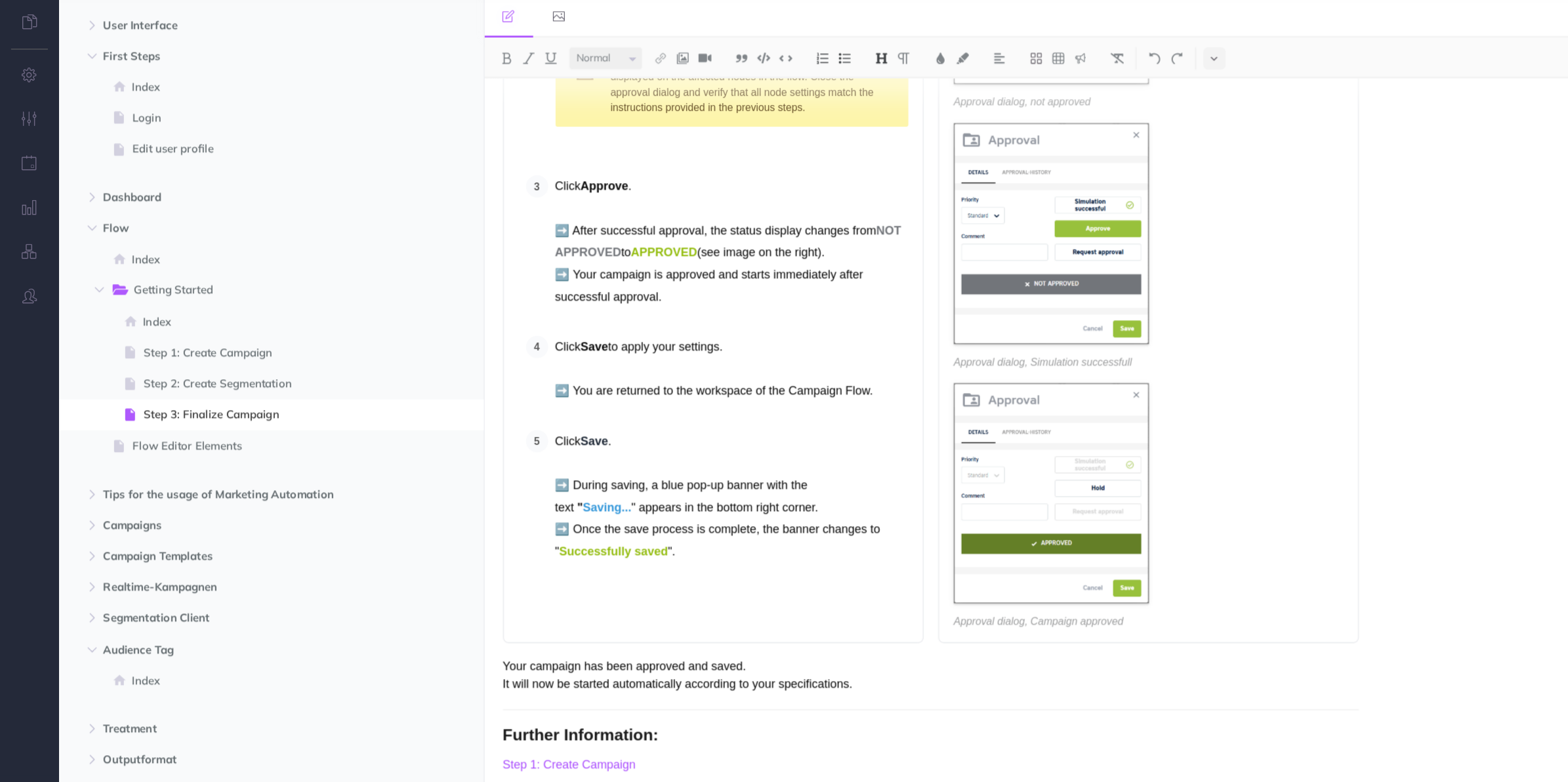
scroll to position [1793, 0]
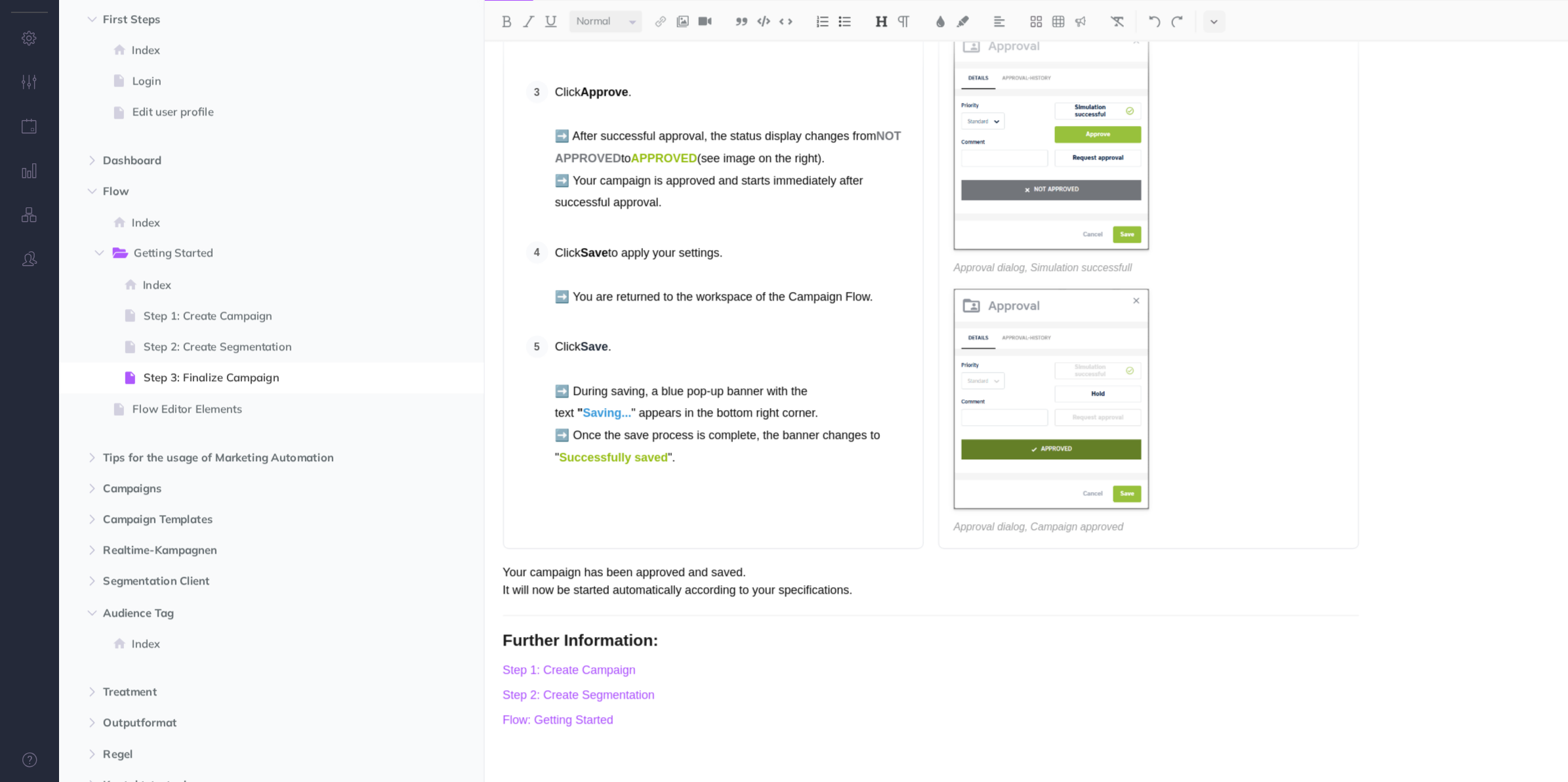
click at [202, 452] on span "Flow Editor Elements" at bounding box center [235, 448] width 234 height 16
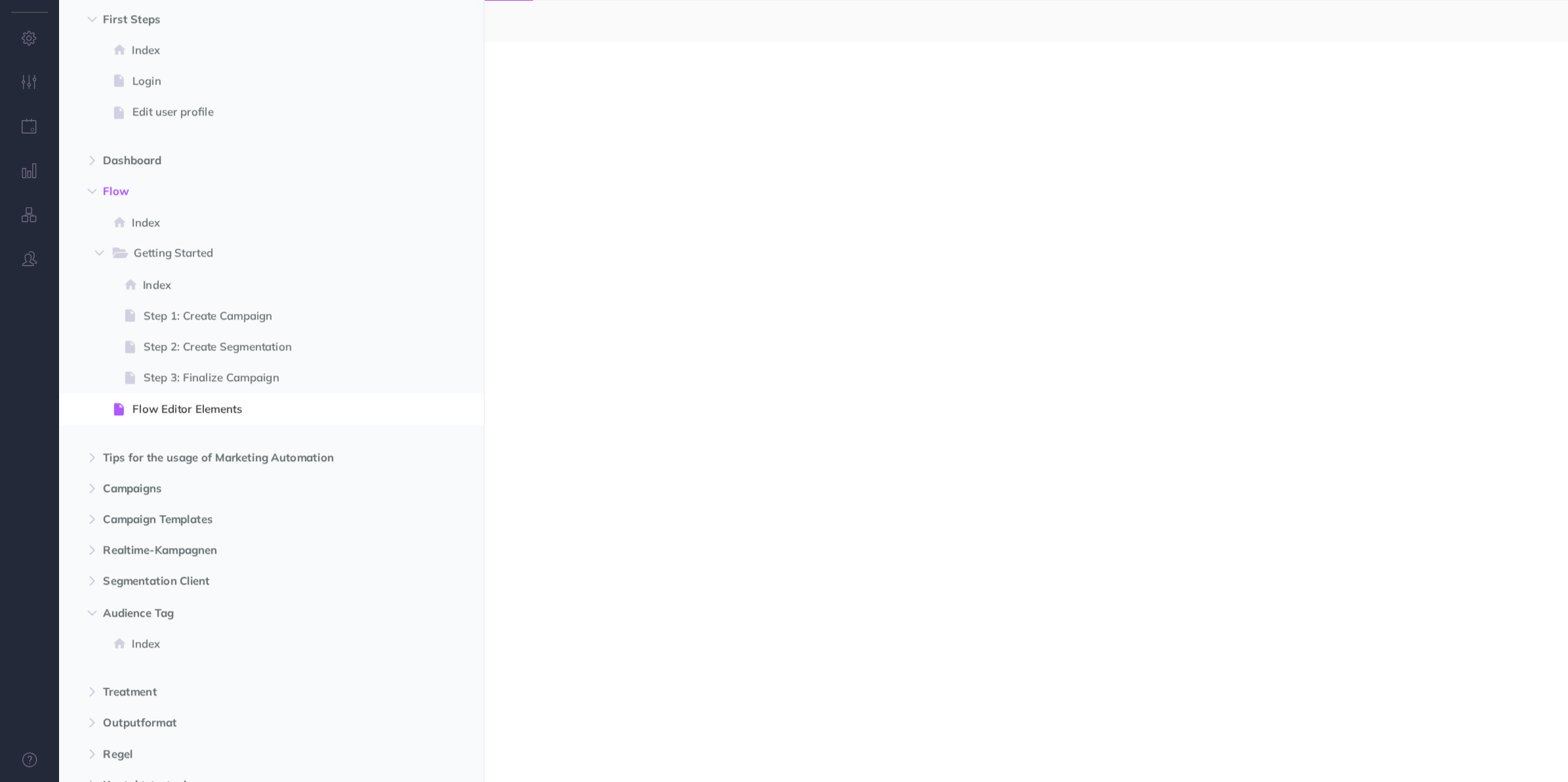
select select "null"
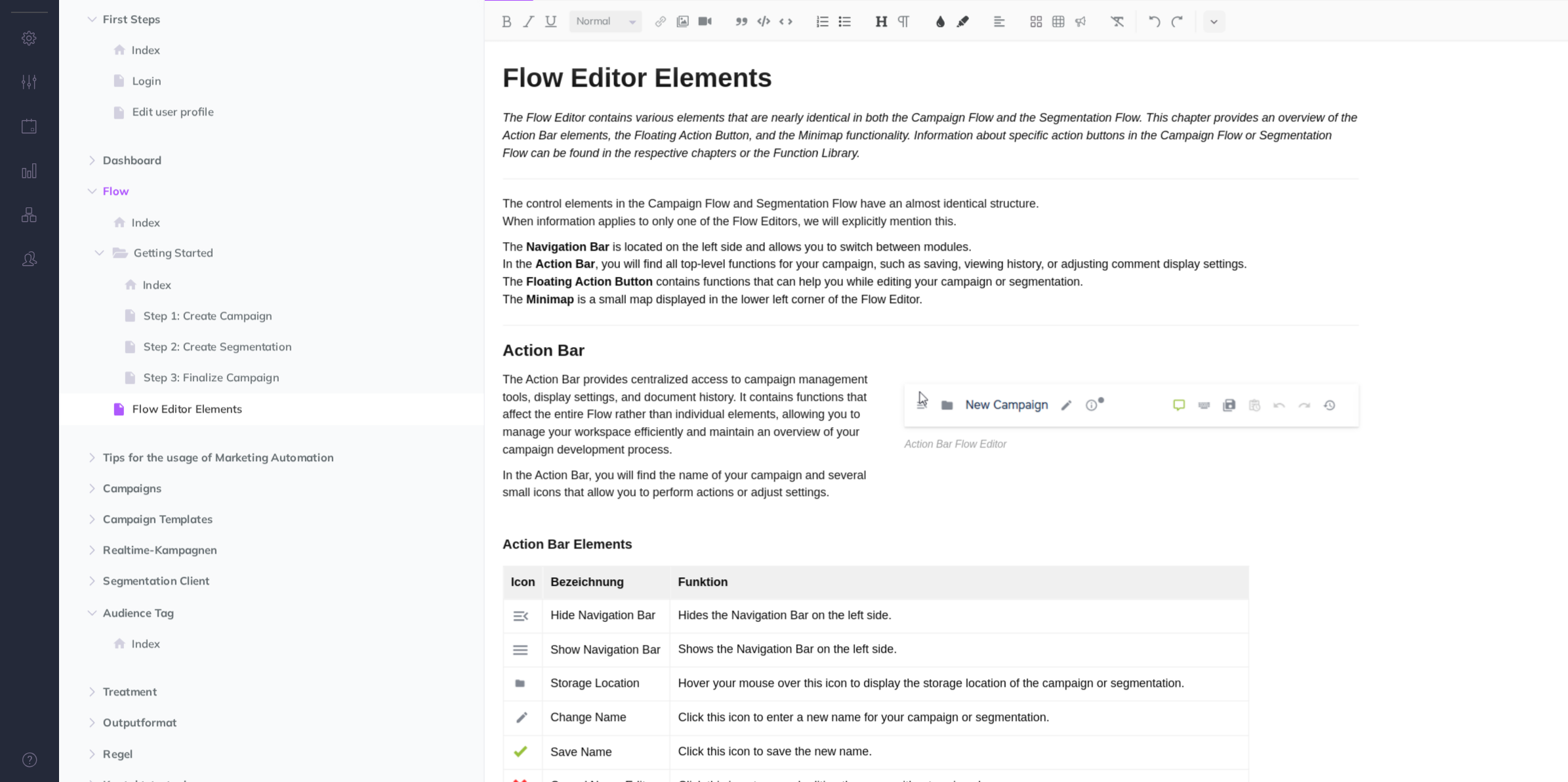
click at [1288, 225] on div "Flow Editor Elements The Flow Editor contains various elements that are nearly …" at bounding box center [1000, 452] width 1137 height 661
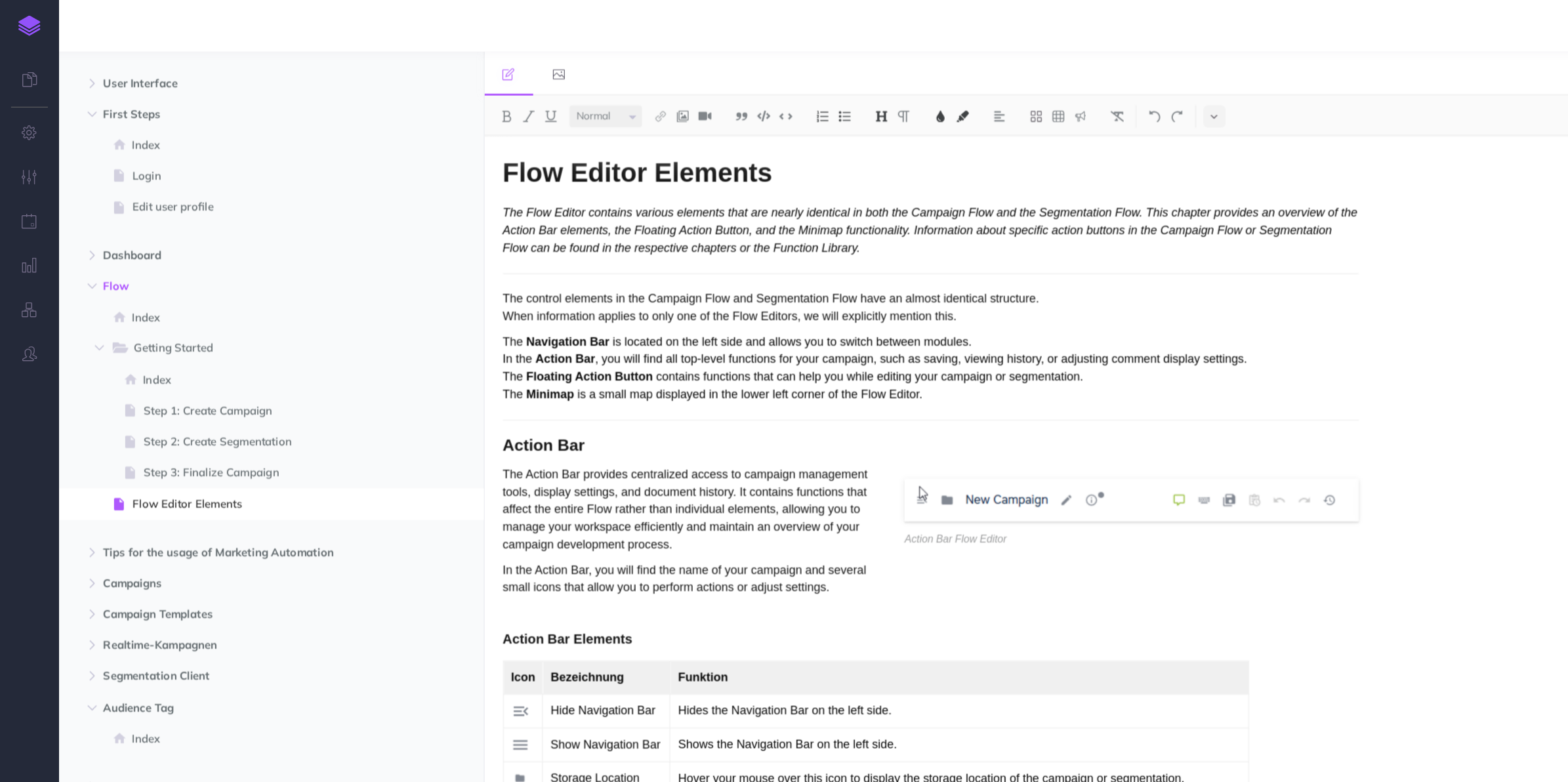
click at [209, 416] on span "Step 3: Finalize Campaign" at bounding box center [240, 421] width 224 height 16
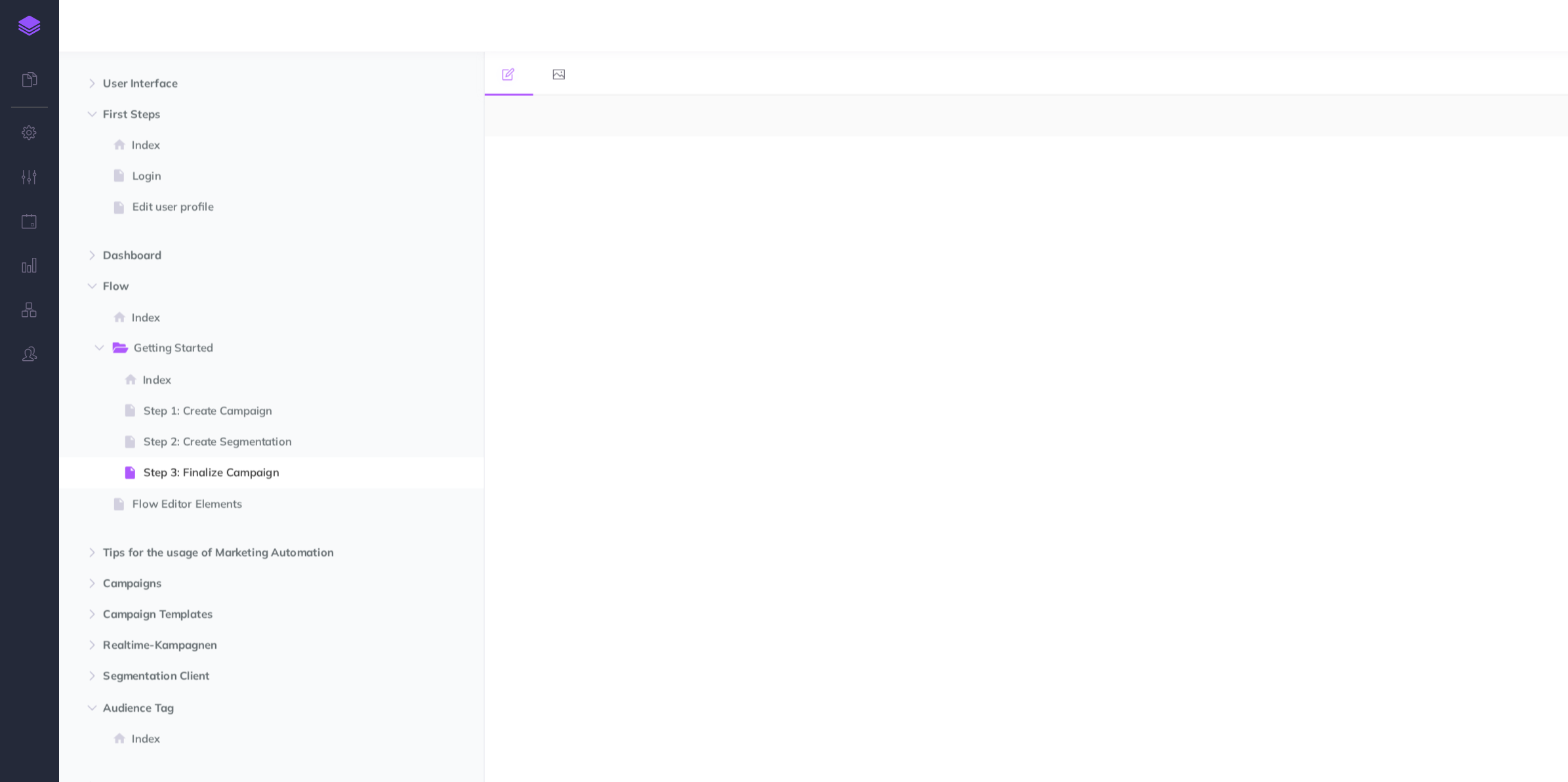
select select "null"
